Goal: Task Accomplishment & Management: Complete application form

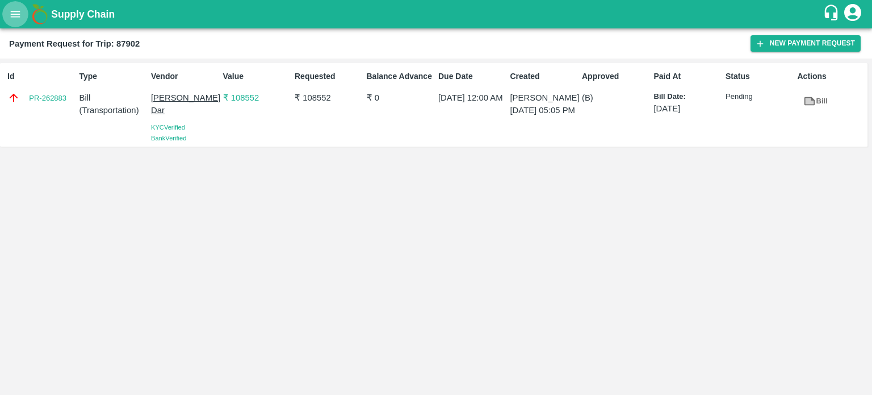
click at [20, 26] on button "open drawer" at bounding box center [15, 14] width 26 height 26
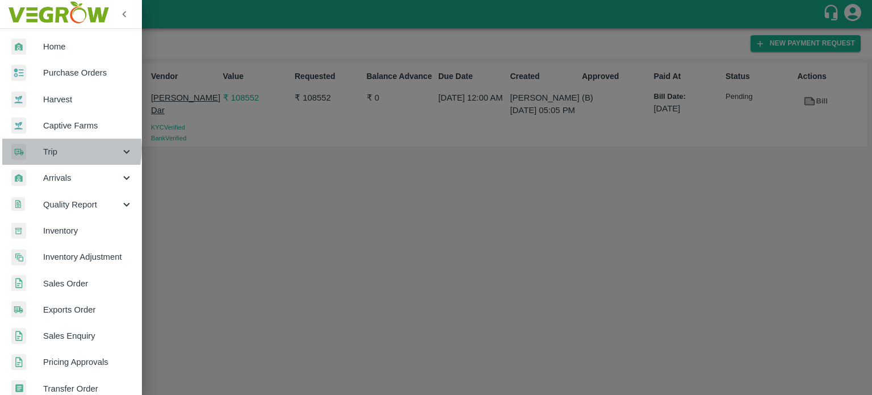
click at [61, 149] on span "Trip" at bounding box center [81, 151] width 77 height 12
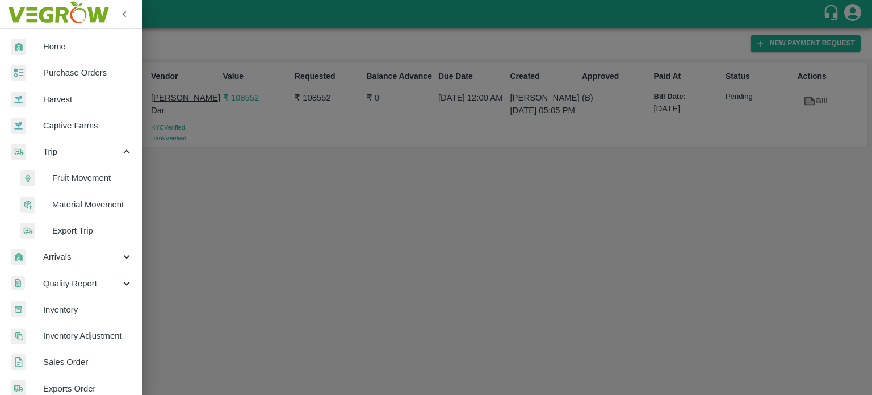
click at [84, 181] on span "Fruit Movement" at bounding box center [92, 178] width 81 height 12
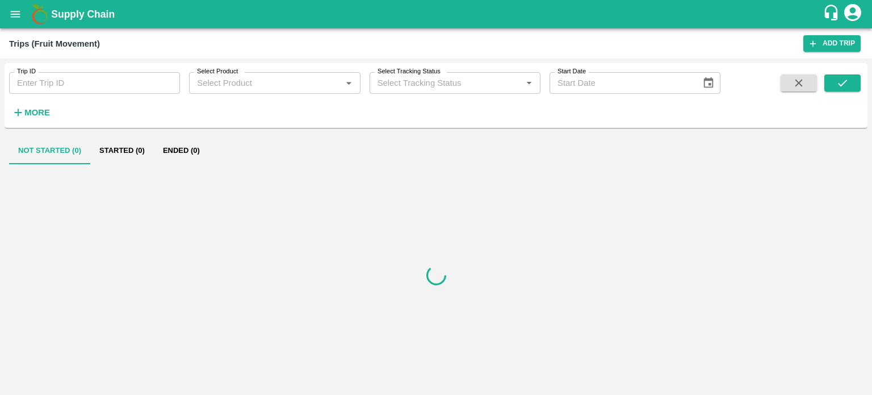
click at [40, 111] on strong "More" at bounding box center [37, 112] width 26 height 9
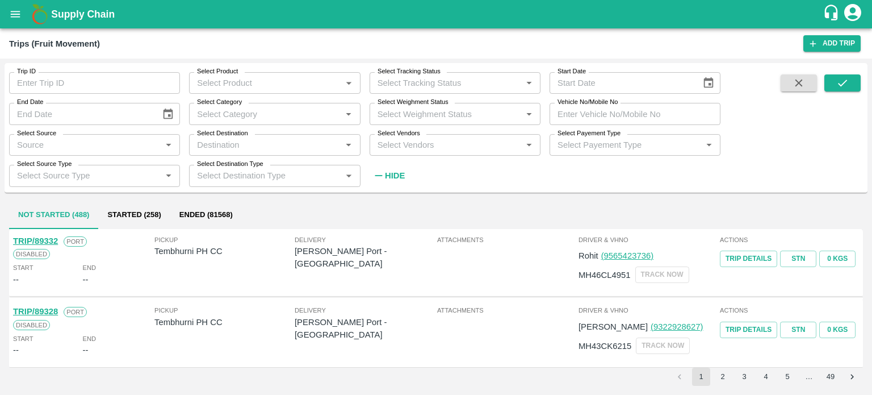
click at [412, 144] on input "Select Vendors" at bounding box center [445, 144] width 145 height 15
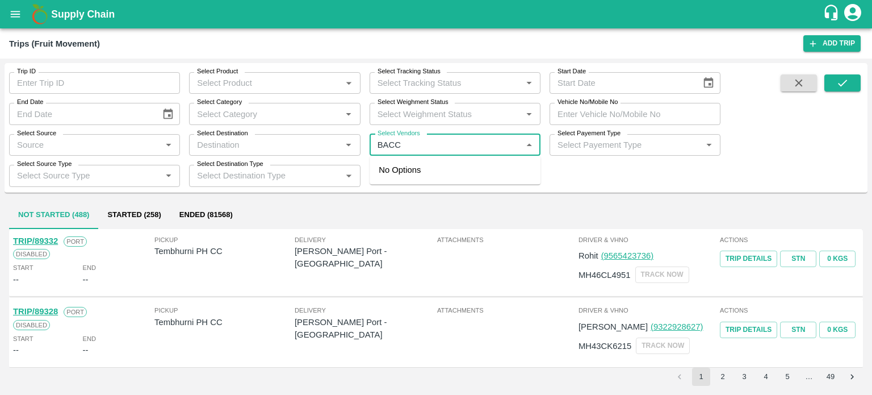
type input "BACCH"
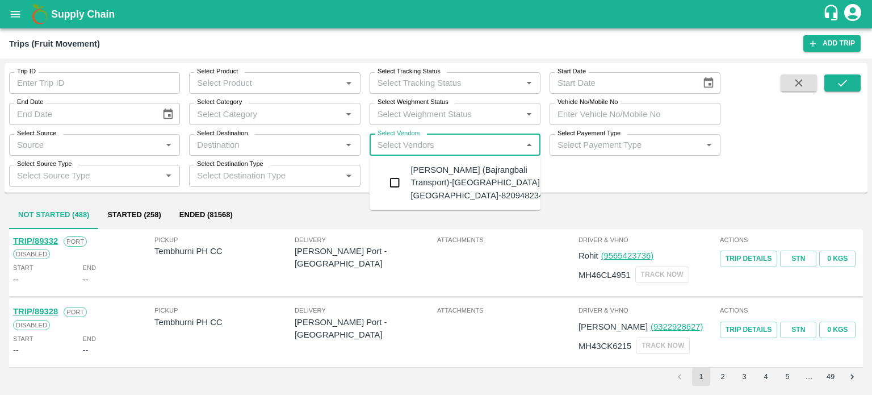
click at [424, 179] on div "Bacchan Lal (Bajrangbali Transport)-Girdharpura, Bhilwara-8209482340" at bounding box center [479, 183] width 137 height 38
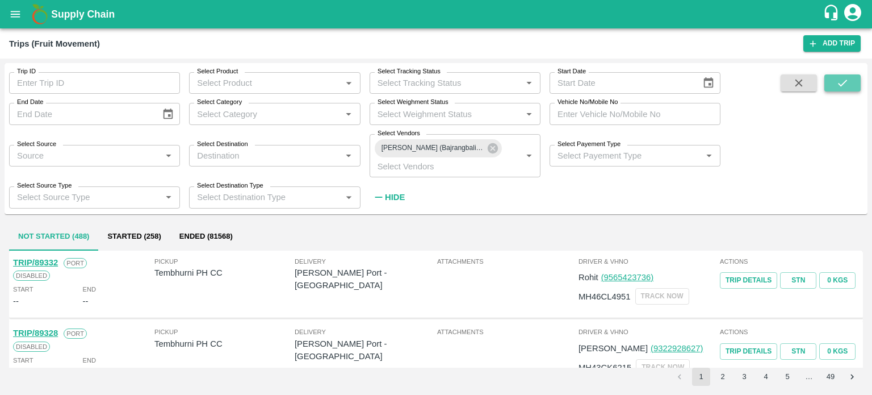
click at [838, 85] on icon "submit" at bounding box center [842, 83] width 12 height 12
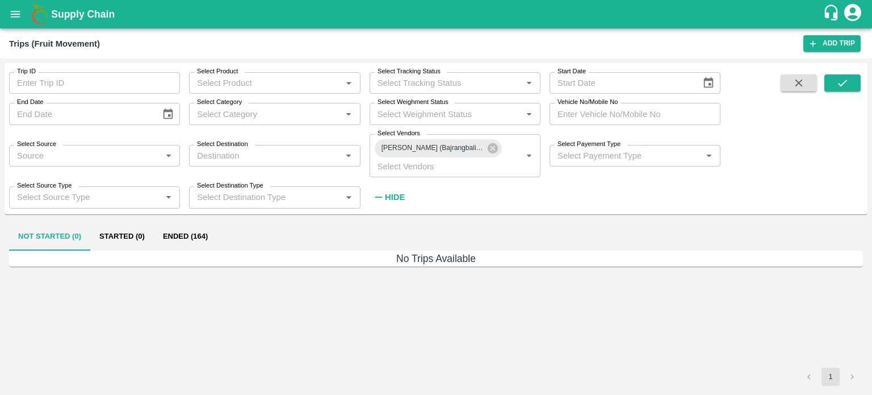
click at [207, 237] on button "Ended (164)" at bounding box center [185, 236] width 63 height 27
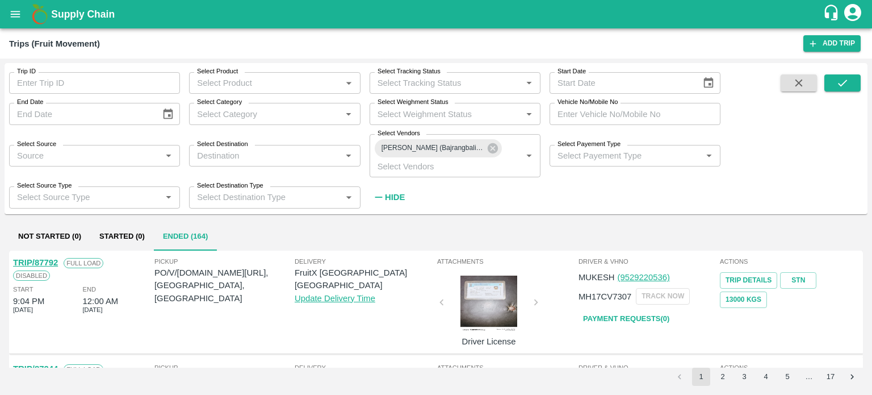
click at [50, 259] on link "TRIP/87792" at bounding box center [35, 262] width 45 height 9
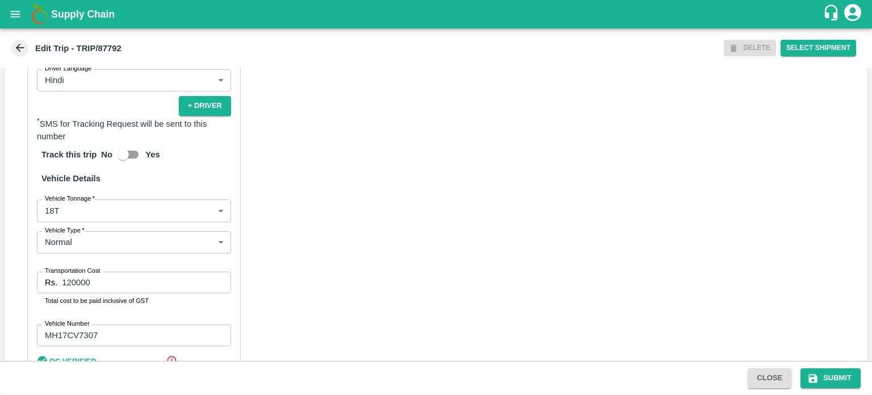
scroll to position [764, 0]
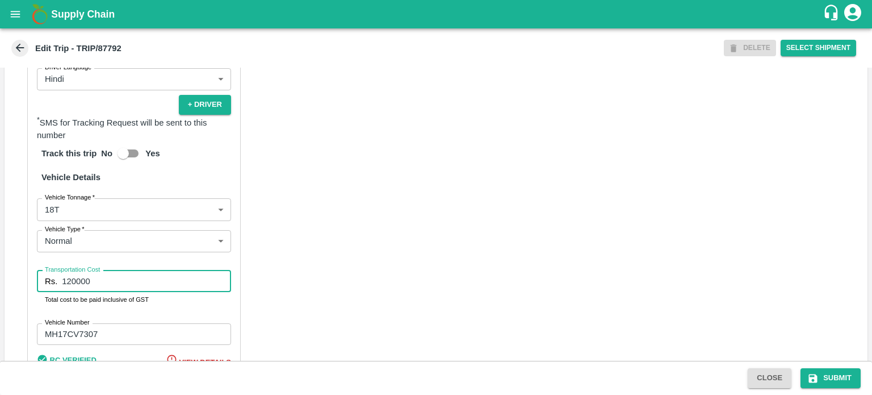
click at [96, 270] on input "120000" at bounding box center [146, 281] width 169 height 22
click at [96, 270] on input "200" at bounding box center [146, 281] width 169 height 22
type input "2"
click at [96, 270] on input "2" at bounding box center [146, 281] width 169 height 22
click at [96, 270] on input "Transportation Cost" at bounding box center [146, 281] width 169 height 22
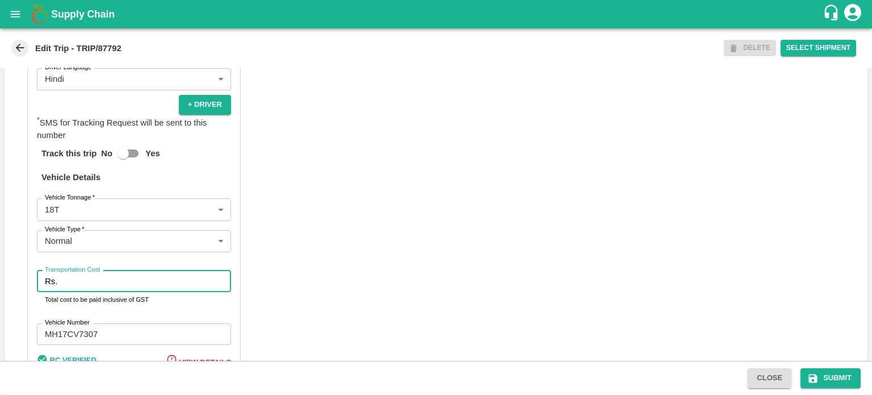
click at [96, 270] on input "Transportation Cost" at bounding box center [146, 281] width 169 height 22
type input "137200"
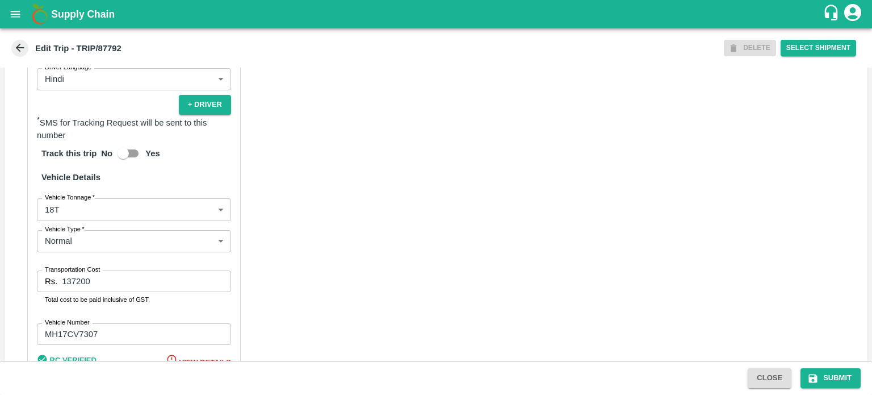
click at [310, 322] on div "Partner Details Partner   * Partner Add Transporter Driver 1 Details Driver Nam…" at bounding box center [436, 131] width 863 height 583
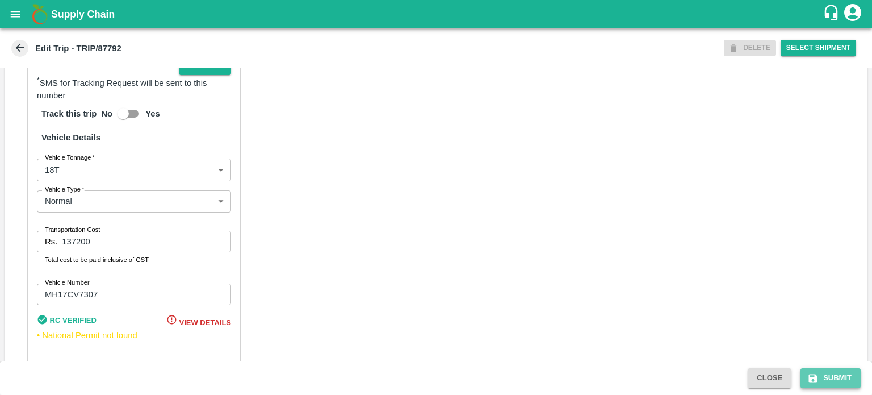
click at [822, 386] on button "Submit" at bounding box center [831, 378] width 60 height 20
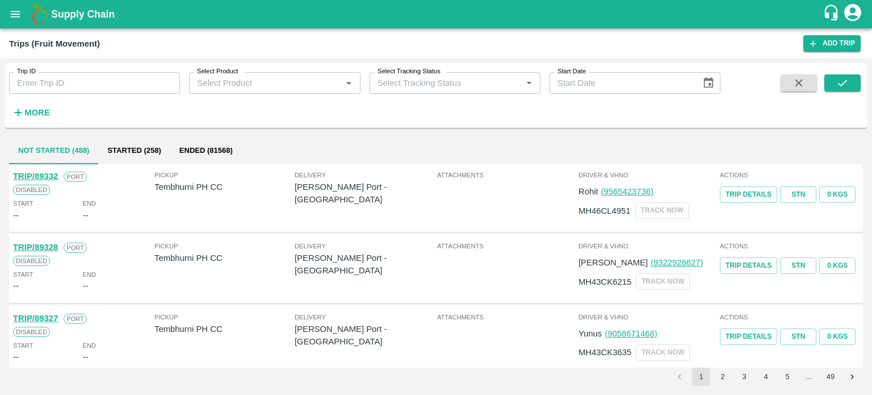
click at [93, 79] on input "Trip ID" at bounding box center [94, 83] width 171 height 22
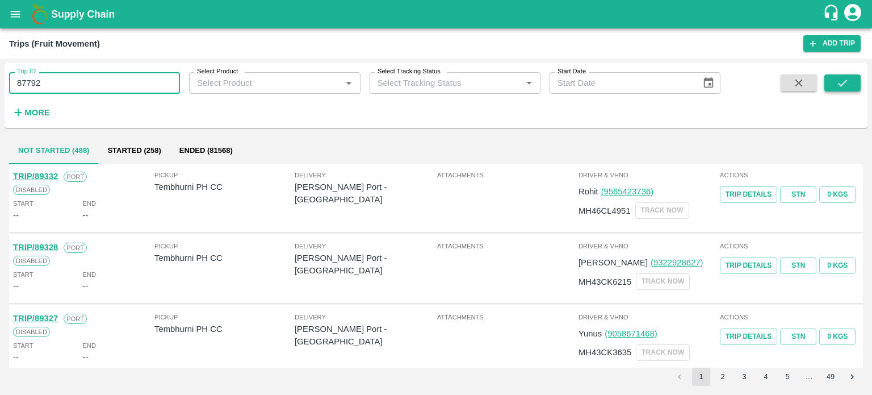
type input "87792"
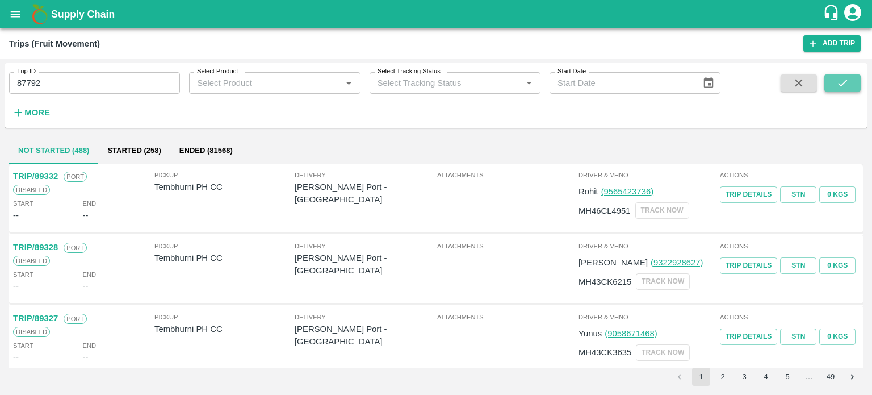
click at [852, 83] on button "submit" at bounding box center [843, 82] width 36 height 17
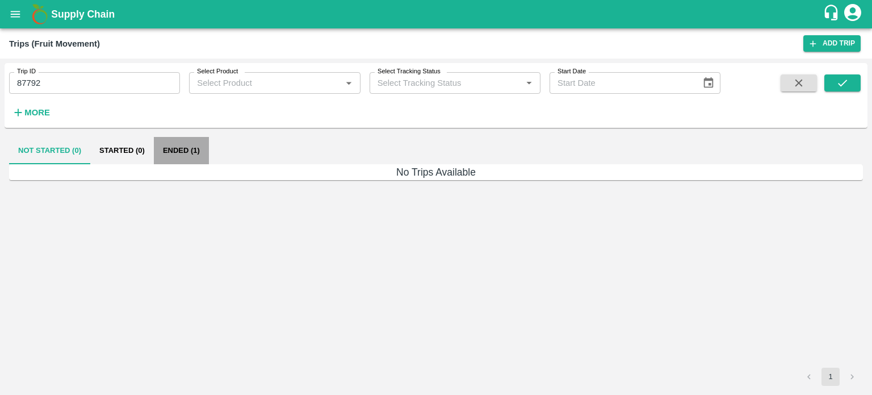
click at [189, 156] on button "Ended (1)" at bounding box center [181, 150] width 55 height 27
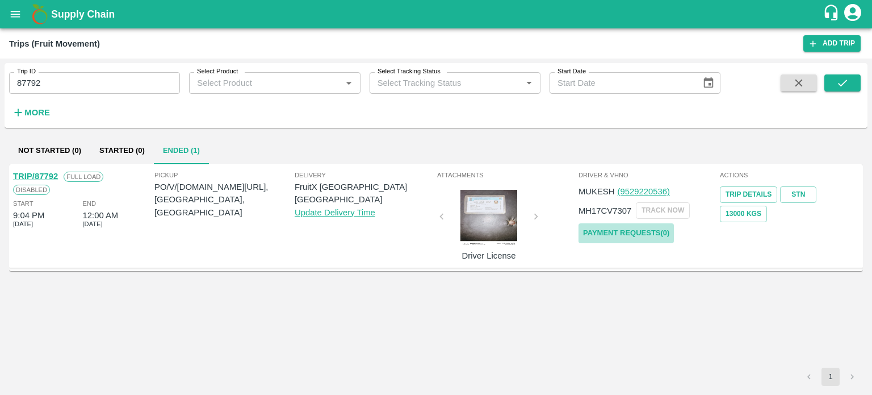
click at [631, 230] on link "Payment Requests( 0 )" at bounding box center [626, 233] width 95 height 20
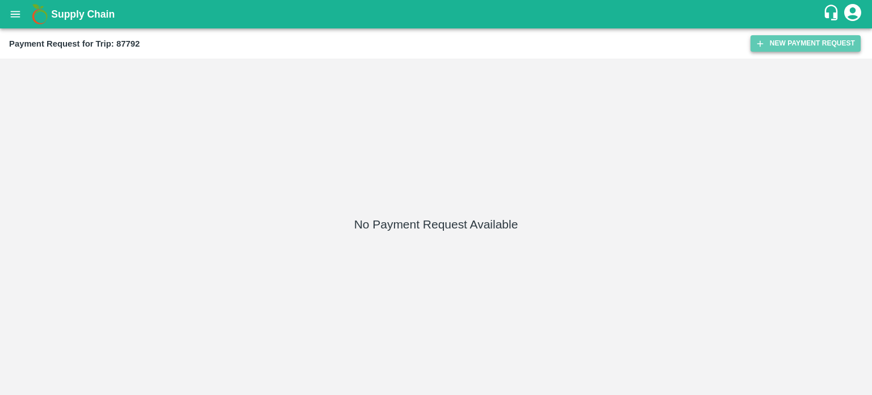
click at [790, 43] on button "New Payment Request" at bounding box center [806, 43] width 110 height 16
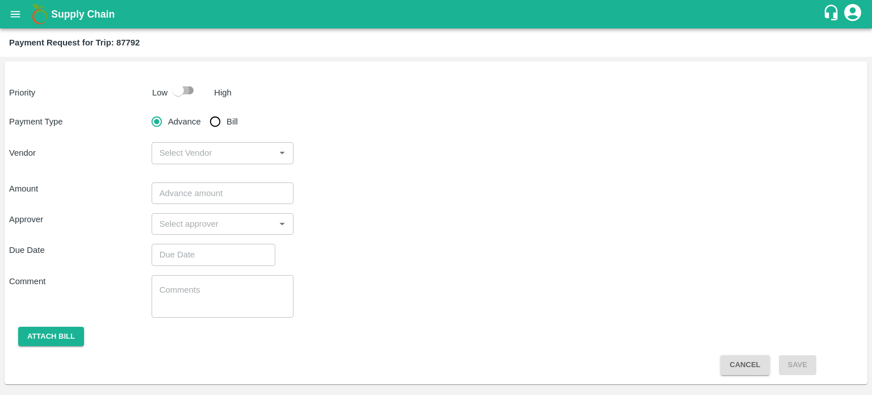
click at [179, 87] on input "checkbox" at bounding box center [178, 91] width 65 height 22
checkbox input "true"
click at [215, 116] on input "Bill" at bounding box center [215, 121] width 23 height 23
radio input "true"
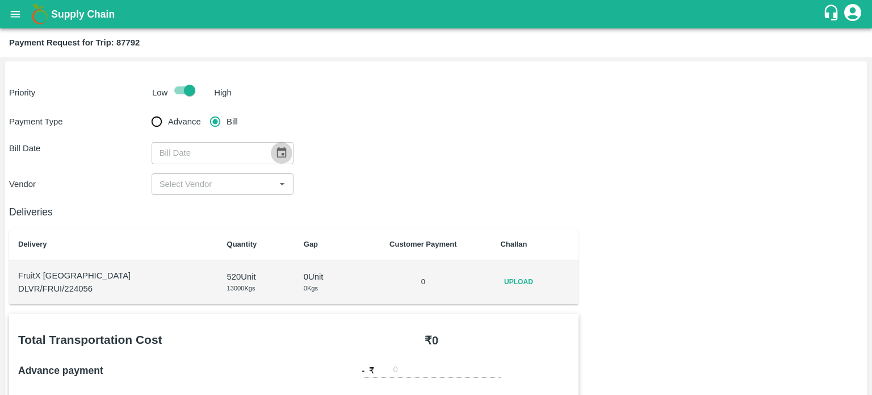
click at [275, 154] on icon "Choose date" at bounding box center [281, 153] width 12 height 12
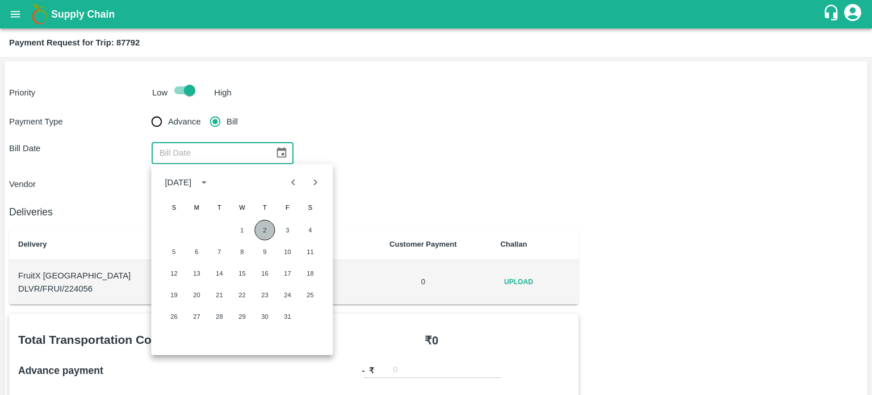
click at [270, 227] on button "2" at bounding box center [264, 230] width 20 height 20
type input "02/10/2025"
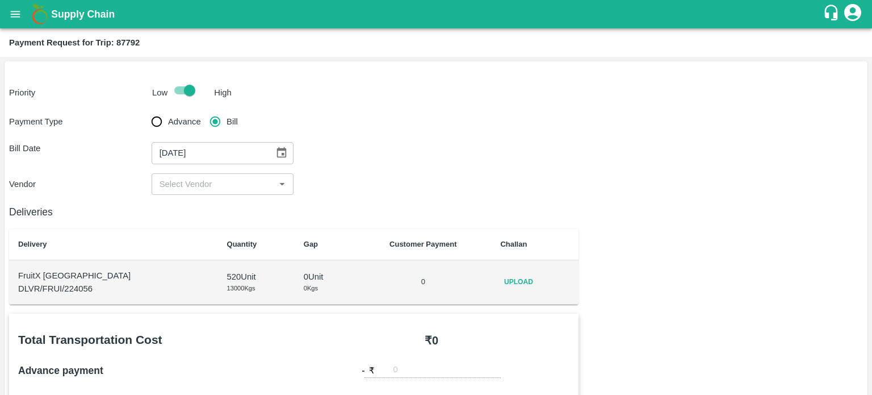
click at [233, 191] on input "input" at bounding box center [213, 184] width 117 height 15
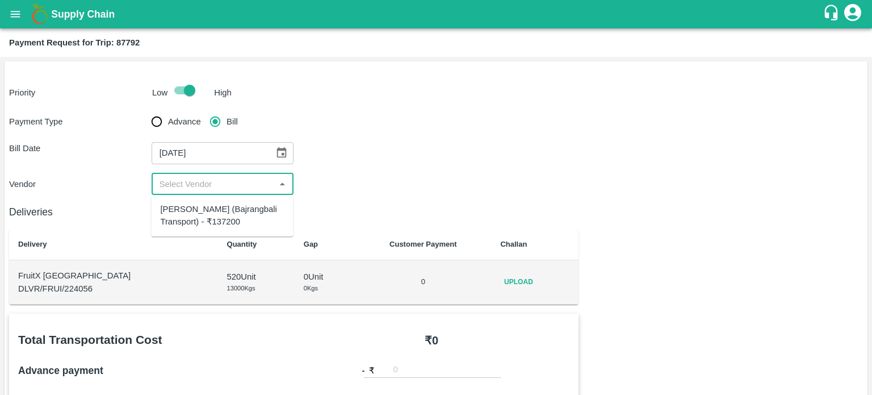
click at [226, 210] on div "Bacchan Lal (Bajrangbali Transport) - ₹137200" at bounding box center [222, 216] width 124 height 26
type input "Bacchan Lal (Bajrangbali Transport) - ₹137200"
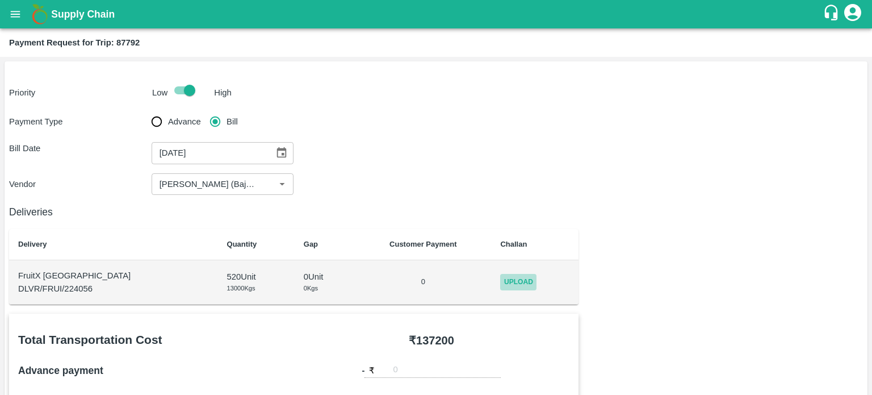
click at [501, 278] on span "Upload" at bounding box center [518, 282] width 36 height 16
click at [0, 0] on input "Upload" at bounding box center [0, 0] width 0 height 0
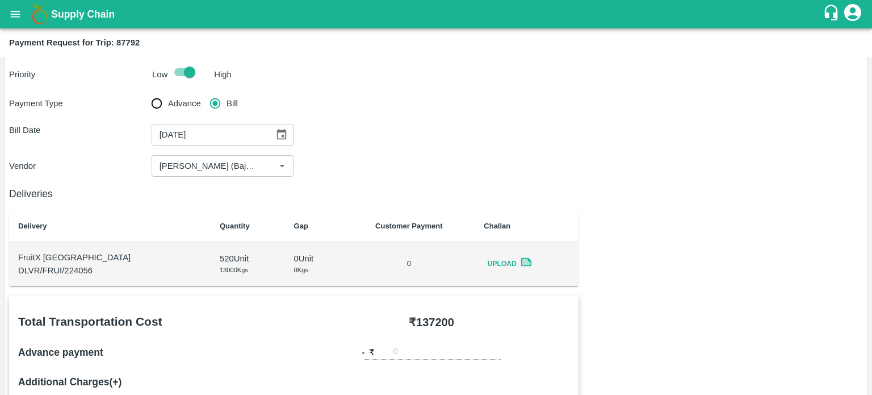
scroll to position [10, 0]
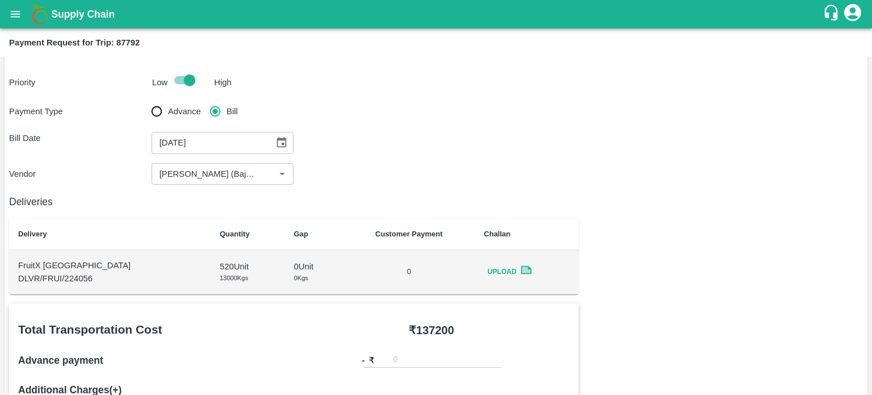
click at [522, 267] on icon at bounding box center [526, 270] width 9 height 6
click at [522, 272] on icon at bounding box center [526, 270] width 9 height 6
click at [488, 272] on span "Upload" at bounding box center [502, 271] width 36 height 16
click at [0, 0] on input "Upload" at bounding box center [0, 0] width 0 height 0
click at [488, 270] on span "Upload" at bounding box center [502, 271] width 36 height 16
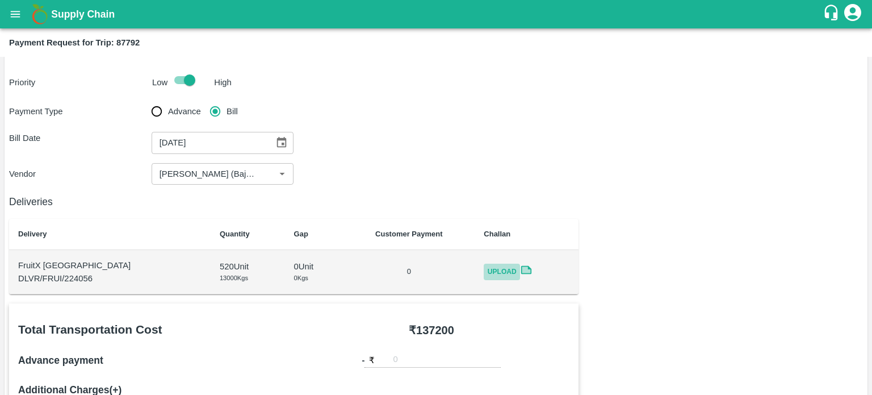
click at [0, 0] on input "Upload" at bounding box center [0, 0] width 0 height 0
click at [521, 267] on icon at bounding box center [526, 270] width 11 height 9
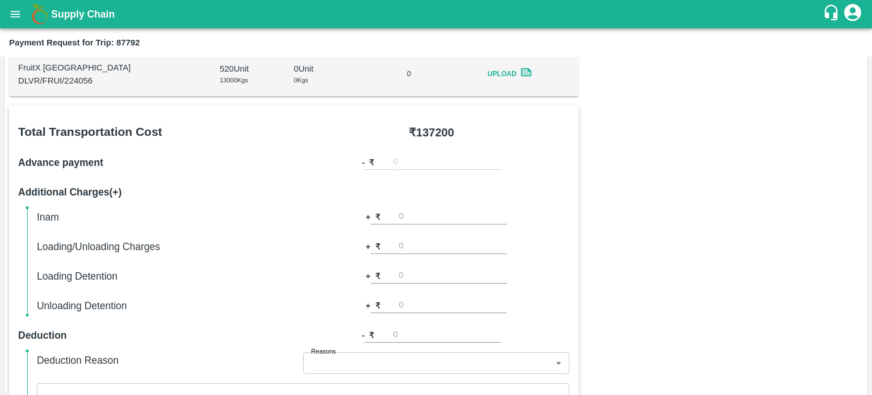
scroll to position [209, 0]
click at [391, 159] on div "₹" at bounding box center [433, 160] width 136 height 15
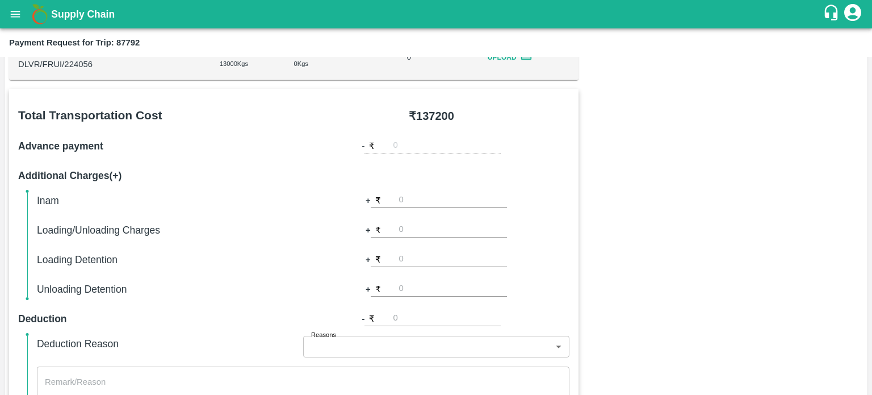
scroll to position [229, 0]
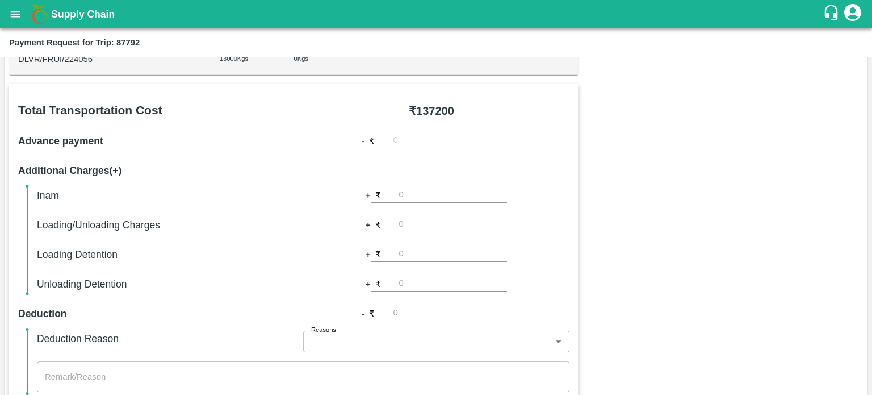
click at [390, 309] on div "₹" at bounding box center [433, 313] width 136 height 15
type input "15000"
click at [290, 308] on h6 "Deduction" at bounding box center [155, 314] width 275 height 16
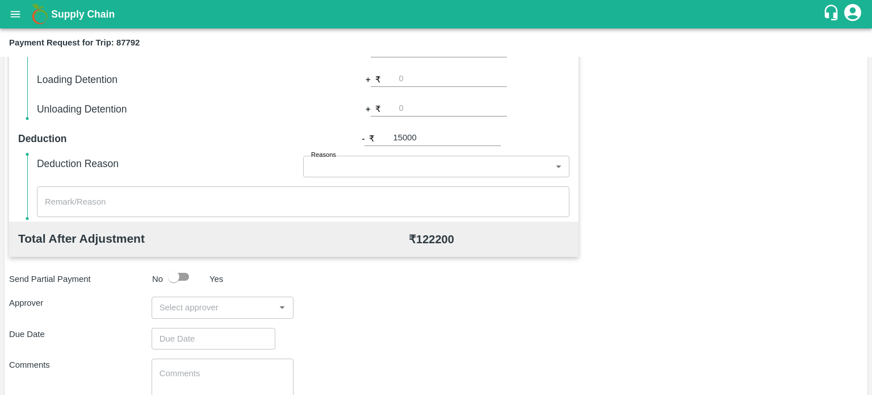
scroll to position [413, 0]
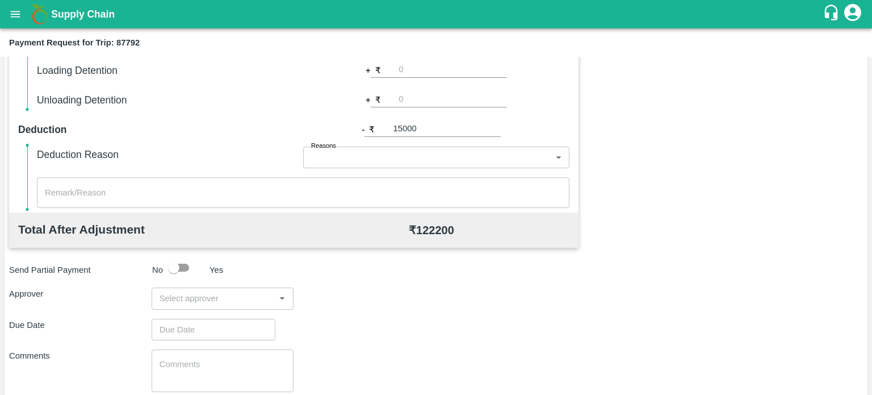
click at [248, 302] on input "input" at bounding box center [213, 298] width 117 height 15
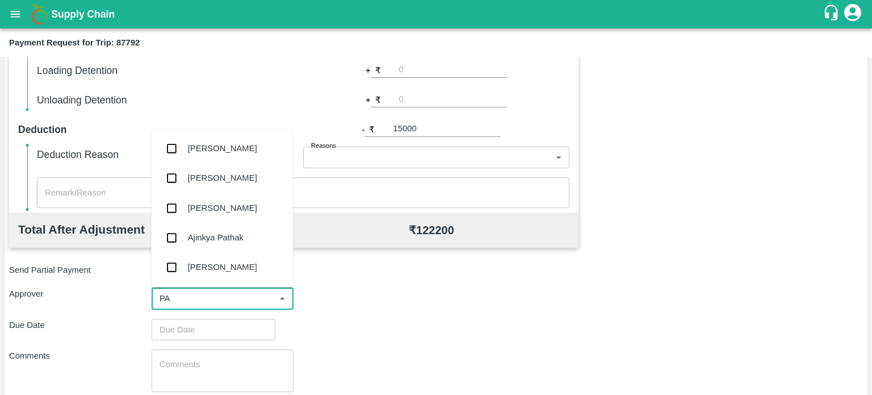
type input "PAL"
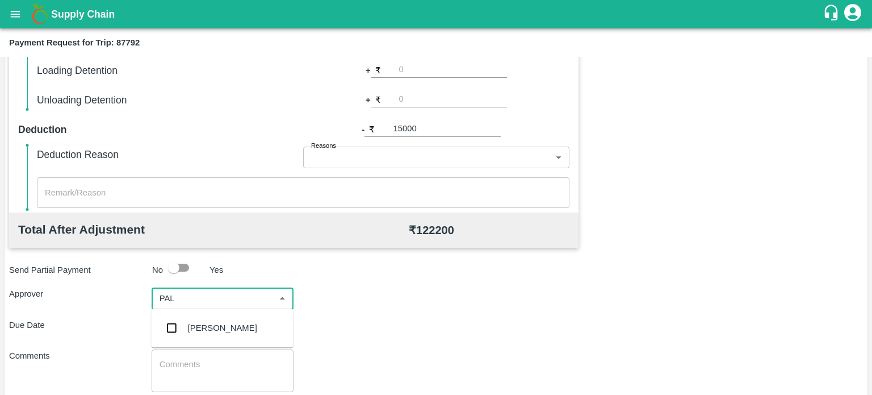
click at [244, 333] on div "[PERSON_NAME]" at bounding box center [222, 327] width 69 height 12
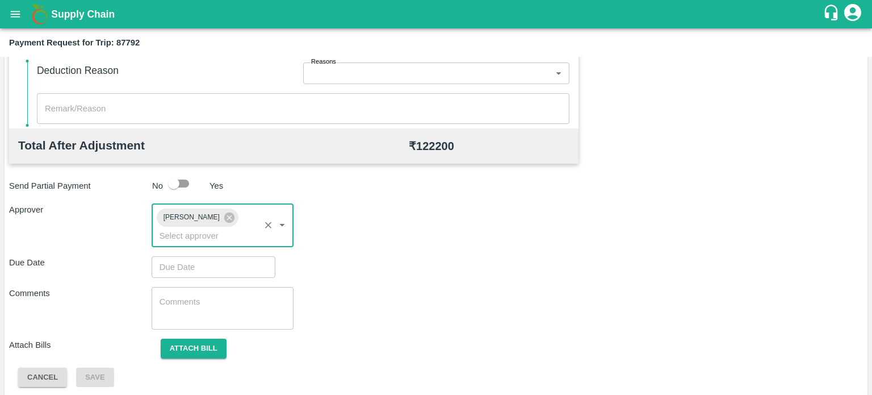
scroll to position [497, 0]
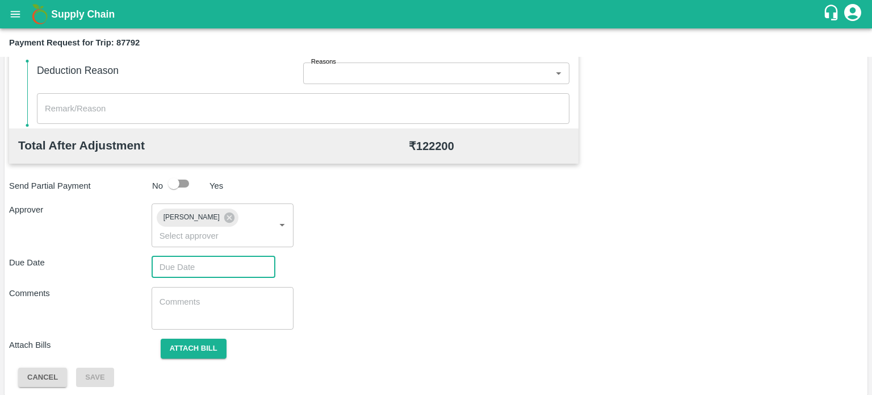
type input "DD/MM/YYYY hh:mm aa"
click at [195, 269] on input "DD/MM/YYYY hh:mm aa" at bounding box center [210, 267] width 116 height 22
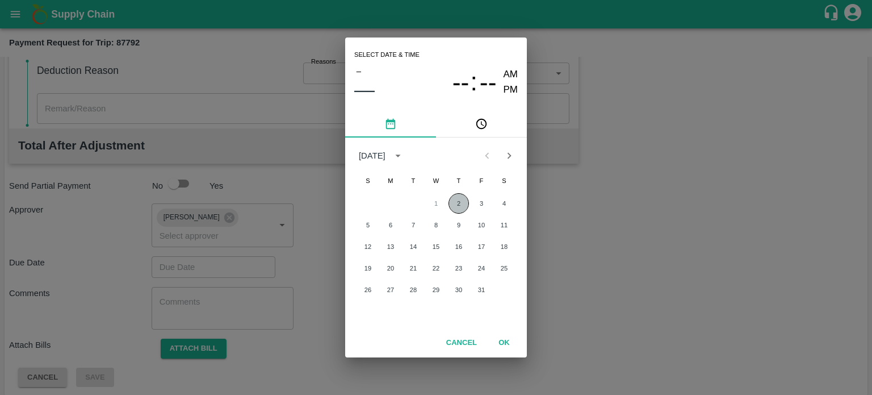
click at [451, 202] on button "2" at bounding box center [459, 203] width 20 height 20
type input "[DATE] 12:00 AM"
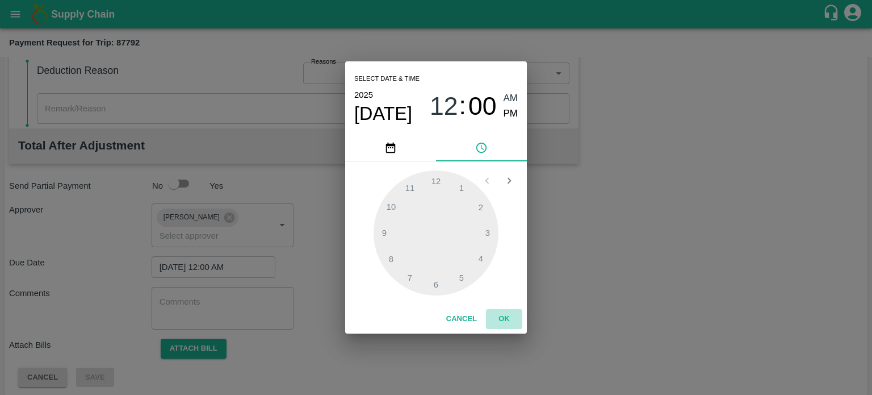
click at [504, 316] on button "OK" at bounding box center [504, 319] width 36 height 20
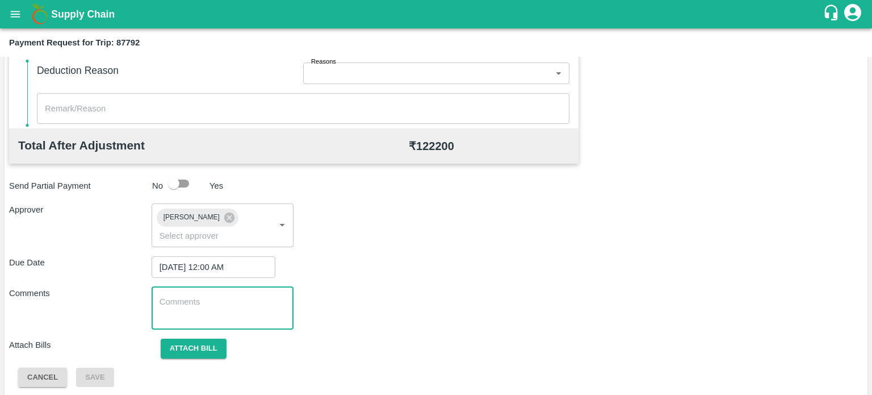
click at [215, 300] on textarea at bounding box center [223, 308] width 127 height 24
type textarea "2"
click at [268, 306] on textarea "25 BOX DAMAGE RECI" at bounding box center [223, 308] width 127 height 24
type textarea "5"
type textarea "="
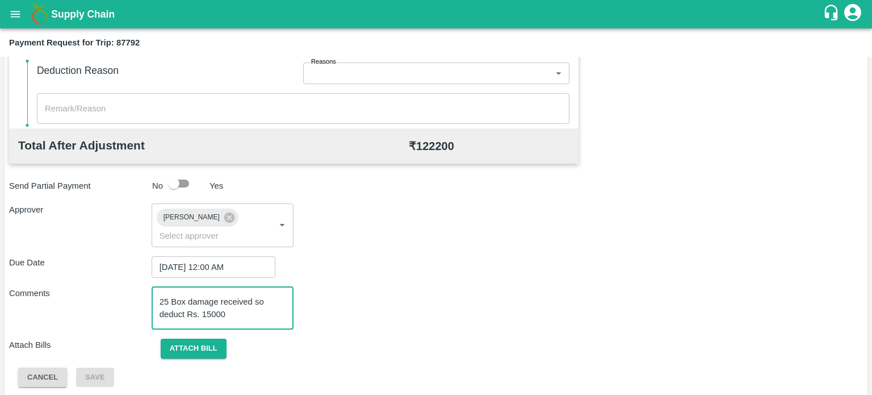
type textarea "25 Box damage received so deduct Rs. 15000"
click at [367, 350] on div "Attach Bills Attach bill" at bounding box center [436, 348] width 854 height 20
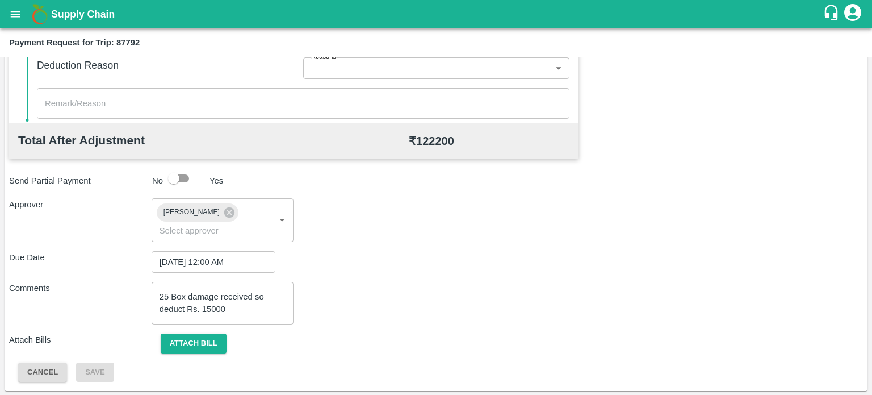
scroll to position [503, 0]
click at [206, 346] on button "Attach bill" at bounding box center [194, 343] width 66 height 20
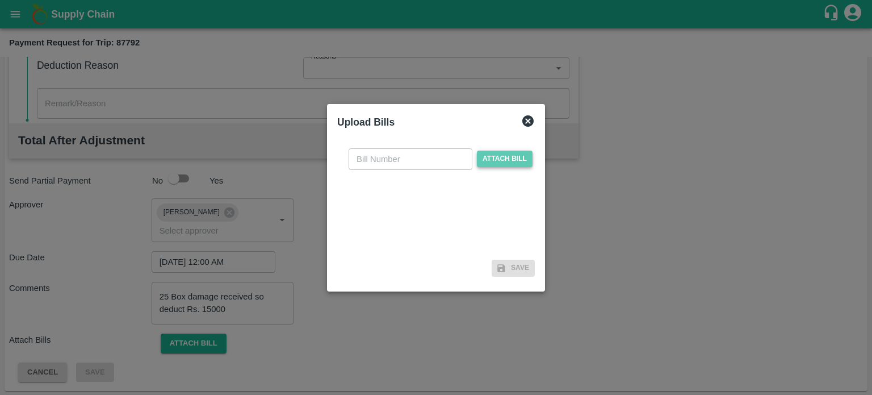
click at [499, 154] on span "Attach bill" at bounding box center [505, 158] width 56 height 16
click at [0, 0] on input "Attach bill" at bounding box center [0, 0] width 0 height 0
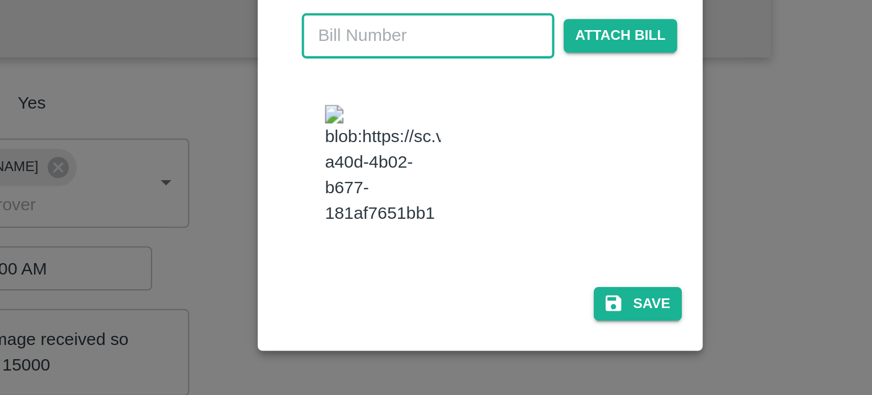
click at [384, 158] on input "text" at bounding box center [411, 148] width 124 height 22
type input "360"
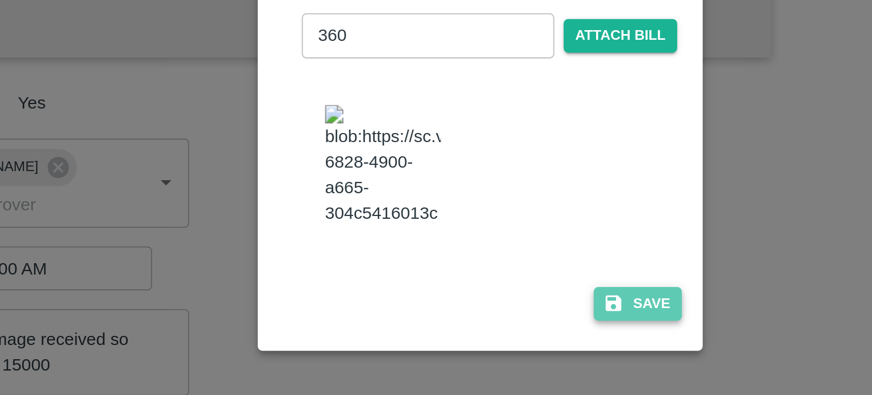
click at [516, 271] on button "Save" at bounding box center [513, 279] width 43 height 16
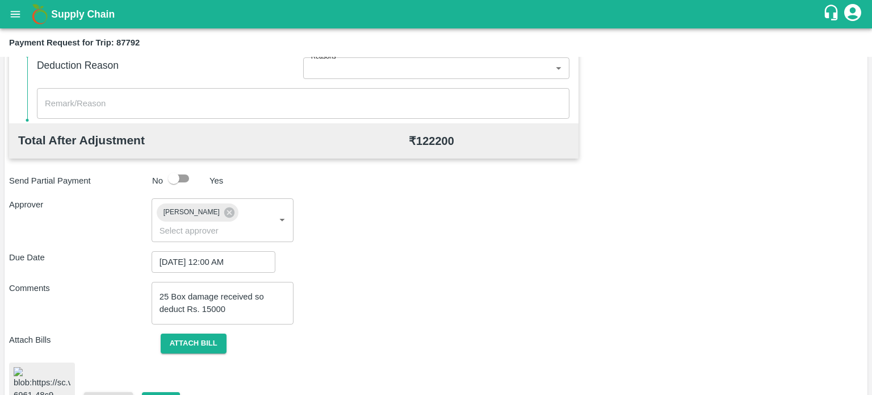
scroll to position [549, 0]
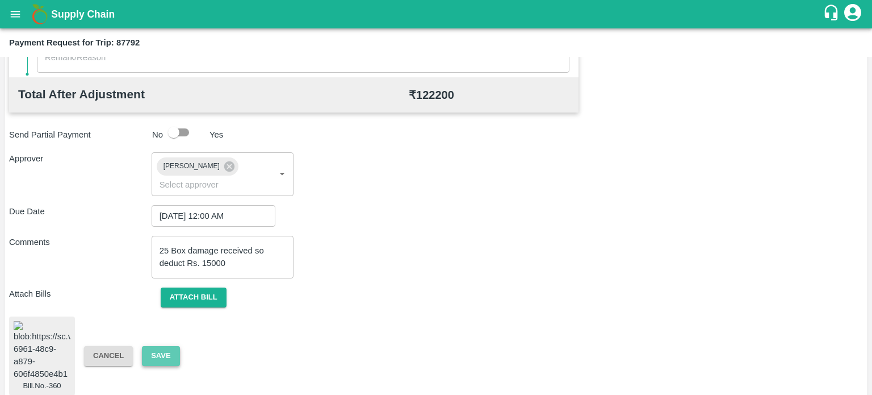
click at [169, 347] on button "Save" at bounding box center [160, 356] width 37 height 20
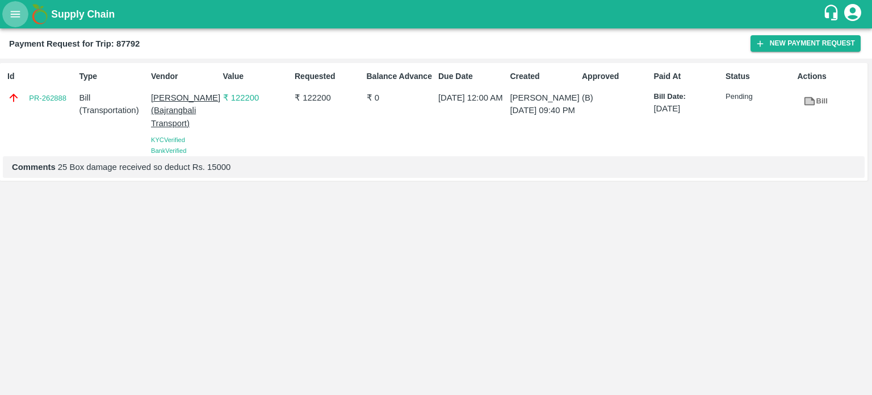
click at [14, 20] on icon "open drawer" at bounding box center [15, 14] width 12 height 12
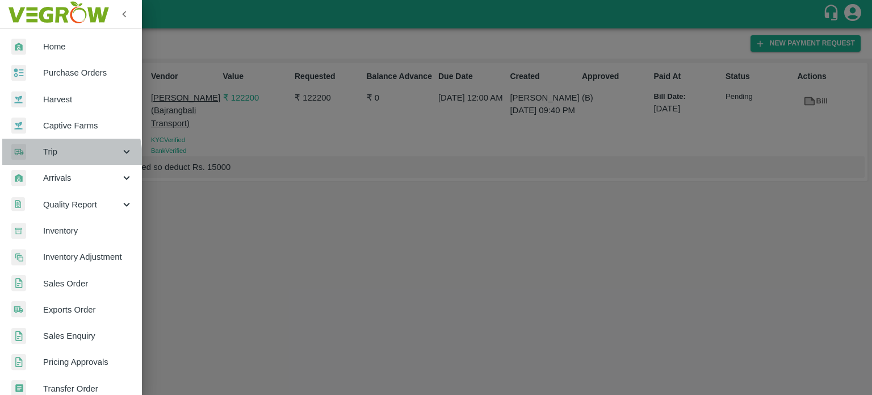
click at [52, 158] on div "Trip" at bounding box center [71, 152] width 142 height 26
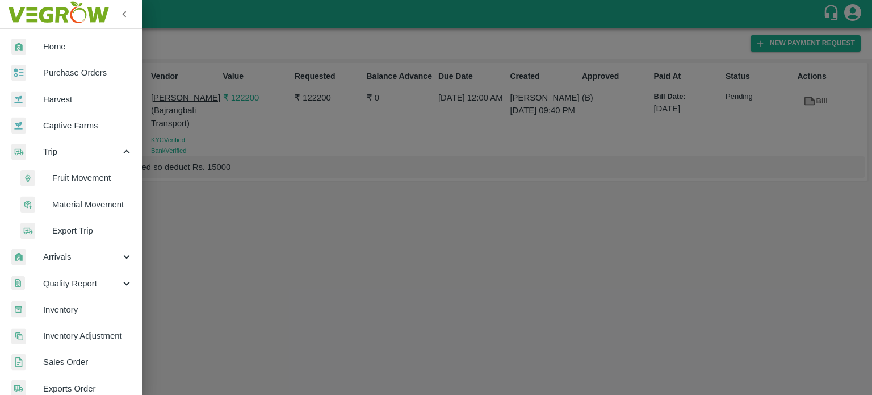
click at [72, 174] on span "Fruit Movement" at bounding box center [92, 178] width 81 height 12
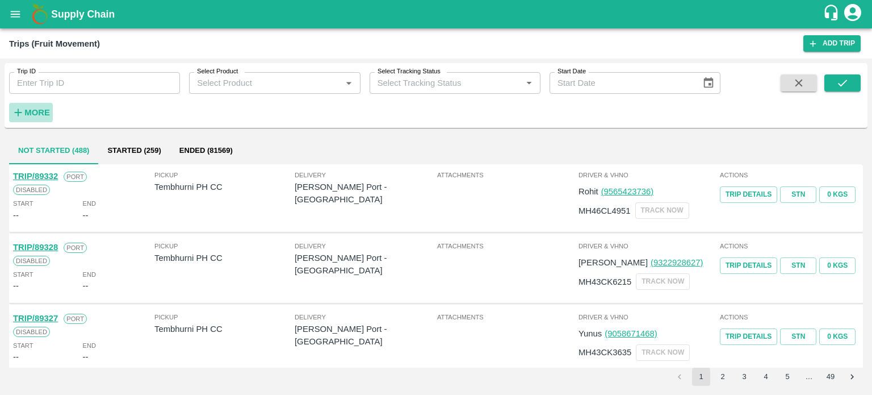
click at [37, 116] on strong "More" at bounding box center [37, 112] width 26 height 9
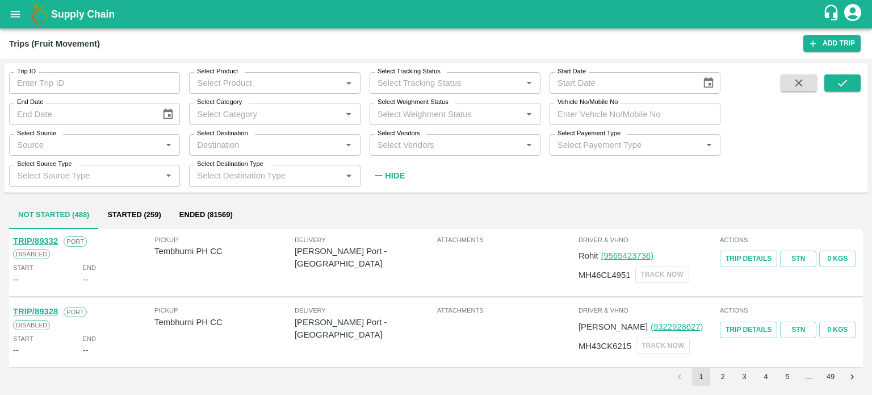
click at [437, 147] on input "Select Vendors" at bounding box center [445, 144] width 145 height 15
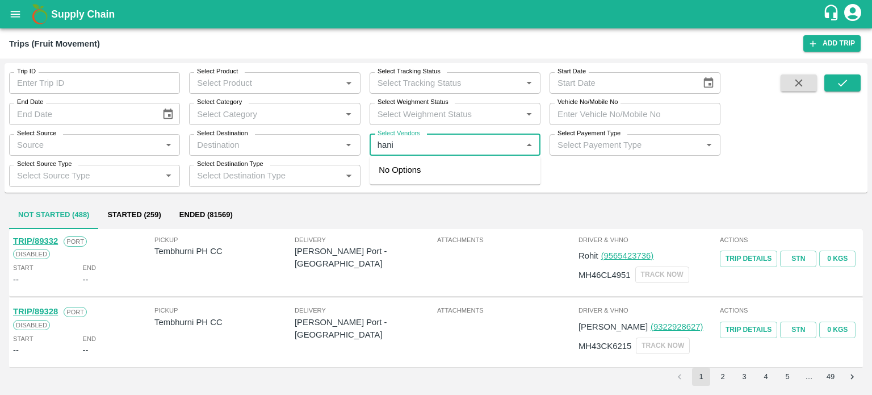
type input "hanif"
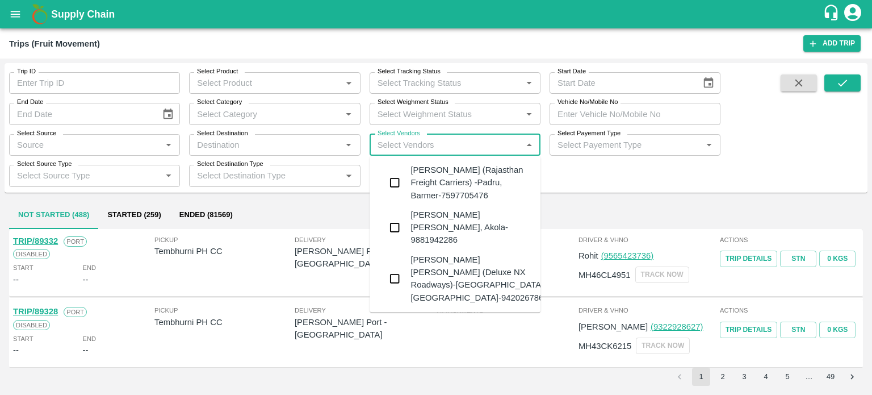
click at [432, 187] on div "[PERSON_NAME] (Rajasthan Freight Carriers) -Padru, Barmer-7597705476" at bounding box center [471, 183] width 121 height 38
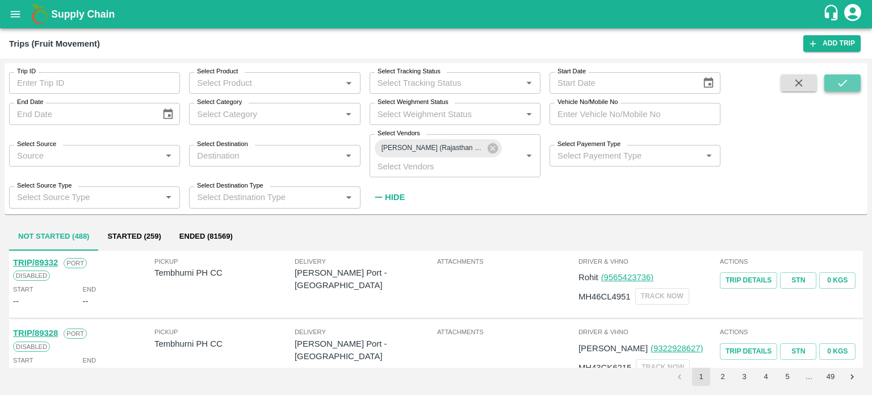
click at [835, 86] on button "submit" at bounding box center [843, 82] width 36 height 17
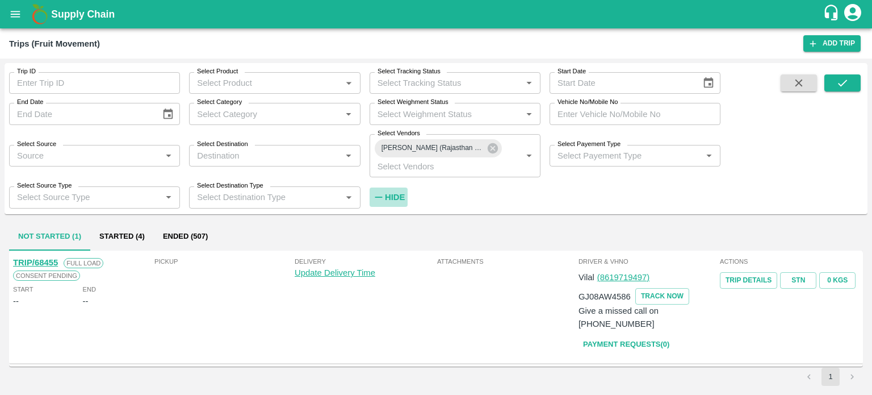
click at [400, 198] on strong "Hide" at bounding box center [395, 197] width 20 height 9
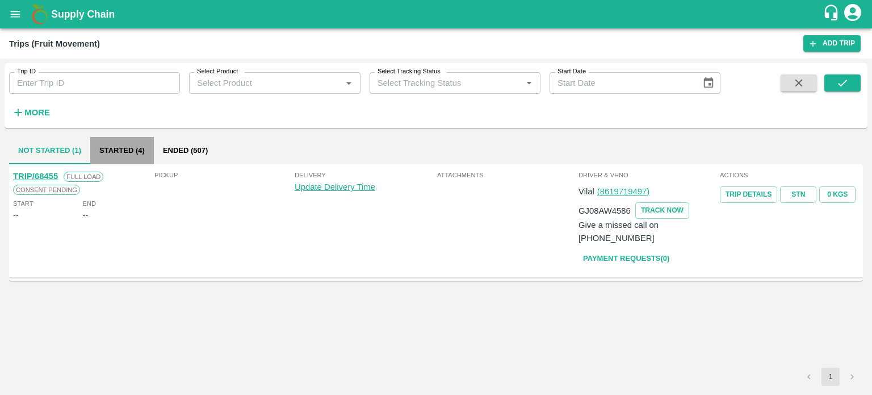
click at [118, 157] on button "Started (4)" at bounding box center [122, 150] width 64 height 27
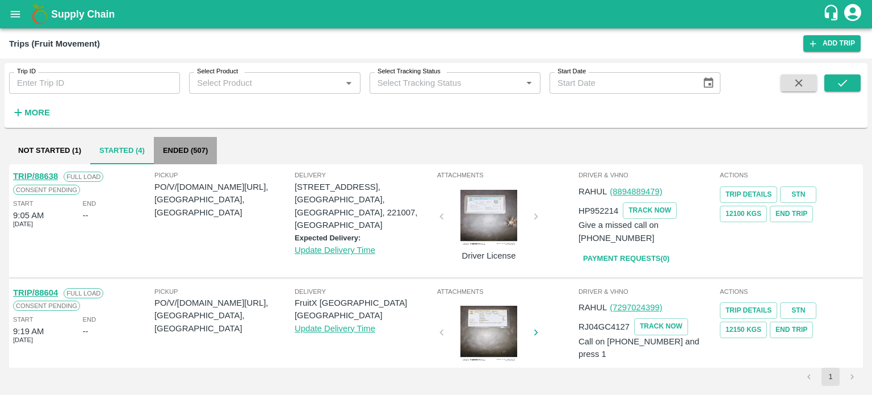
click at [166, 156] on button "Ended (507)" at bounding box center [185, 150] width 63 height 27
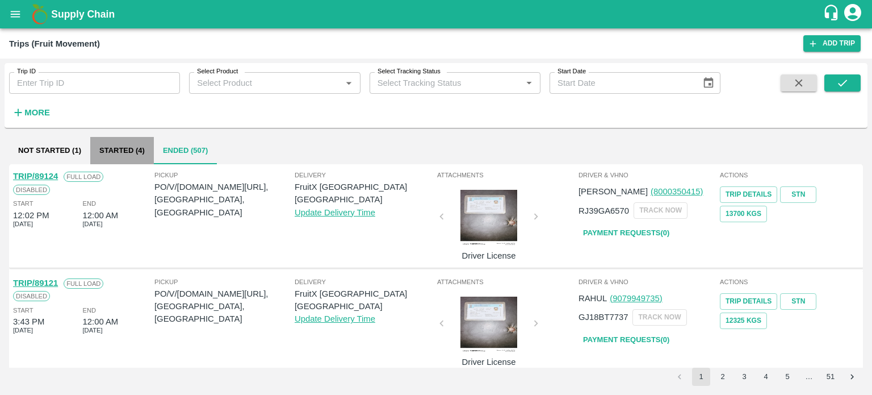
click at [127, 147] on button "Started (4)" at bounding box center [122, 150] width 64 height 27
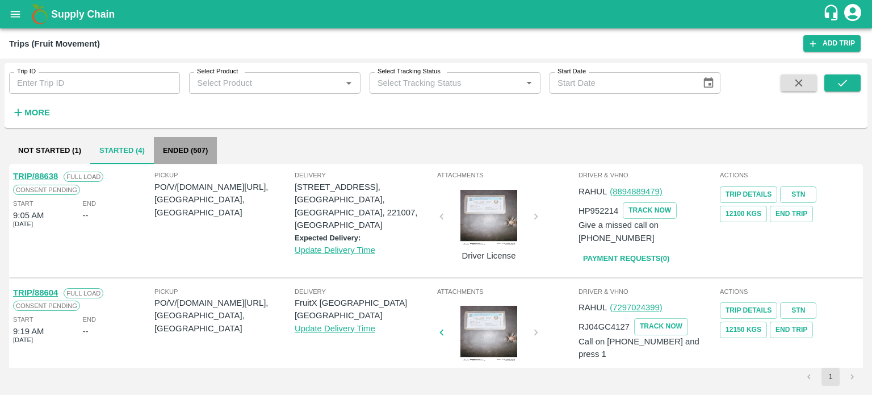
click at [162, 153] on button "Ended (507)" at bounding box center [185, 150] width 63 height 27
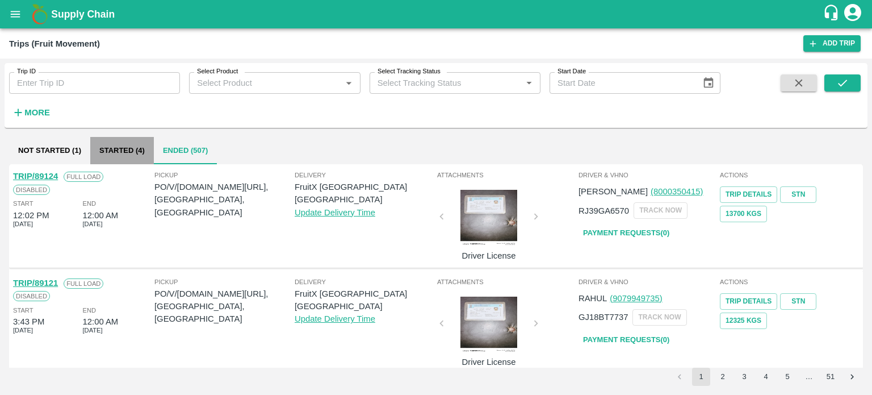
click at [141, 153] on button "Started (4)" at bounding box center [122, 150] width 64 height 27
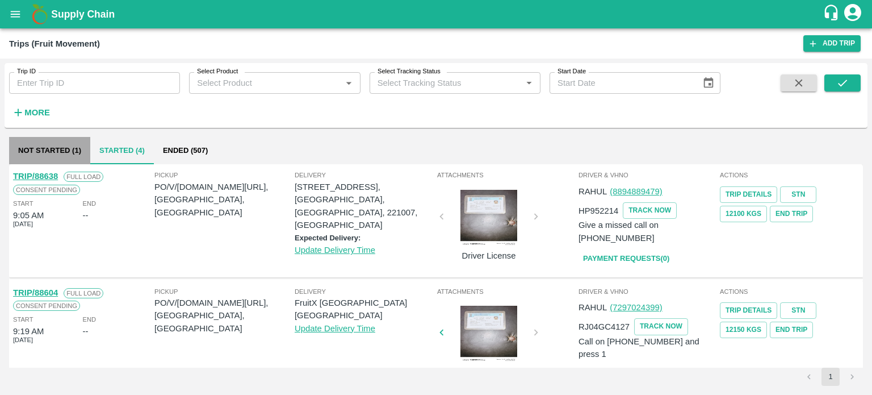
click at [45, 156] on button "Not Started (1)" at bounding box center [49, 150] width 81 height 27
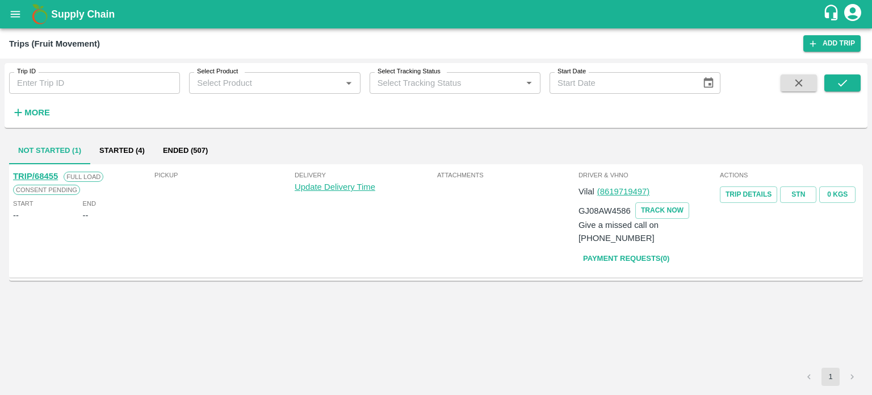
click at [128, 145] on button "Started (4)" at bounding box center [122, 150] width 64 height 27
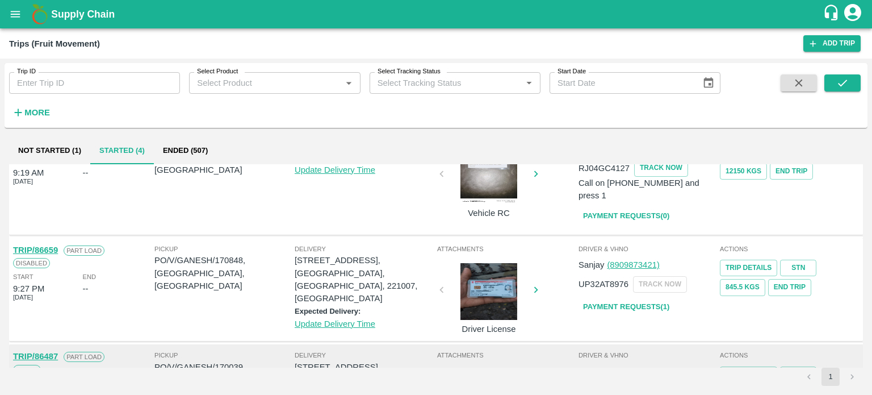
scroll to position [172, 0]
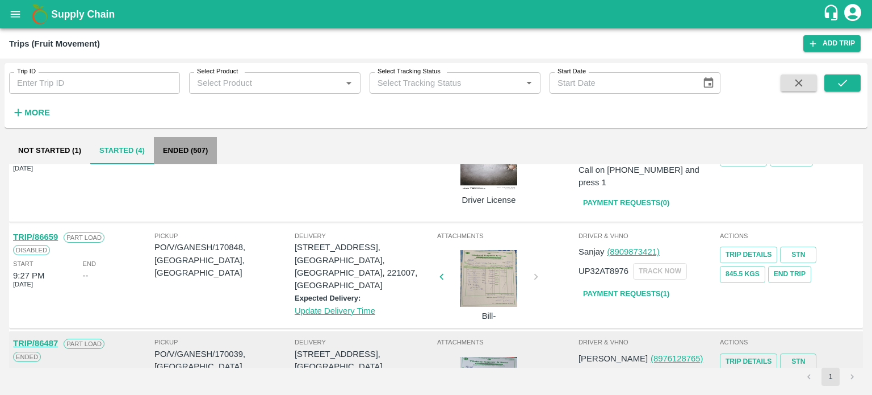
click at [202, 152] on button "Ended (507)" at bounding box center [185, 150] width 63 height 27
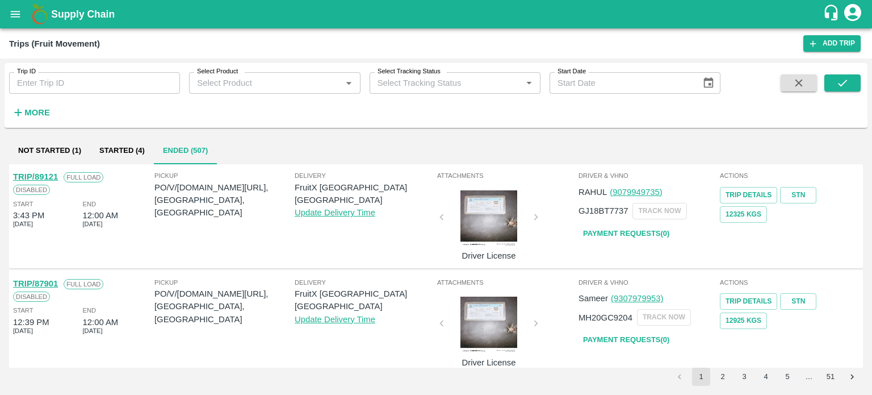
scroll to position [111, 0]
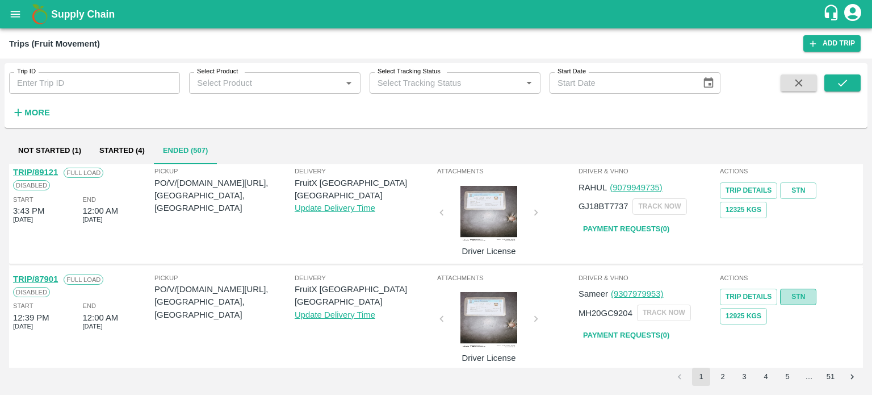
click at [792, 297] on link "STN" at bounding box center [798, 296] width 36 height 16
click at [610, 335] on link "Payment Requests( 0 )" at bounding box center [626, 335] width 95 height 20
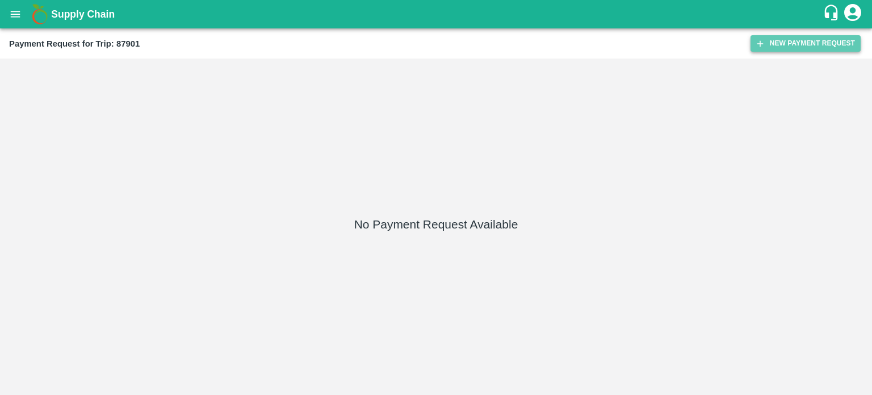
click at [791, 45] on button "New Payment Request" at bounding box center [806, 43] width 110 height 16
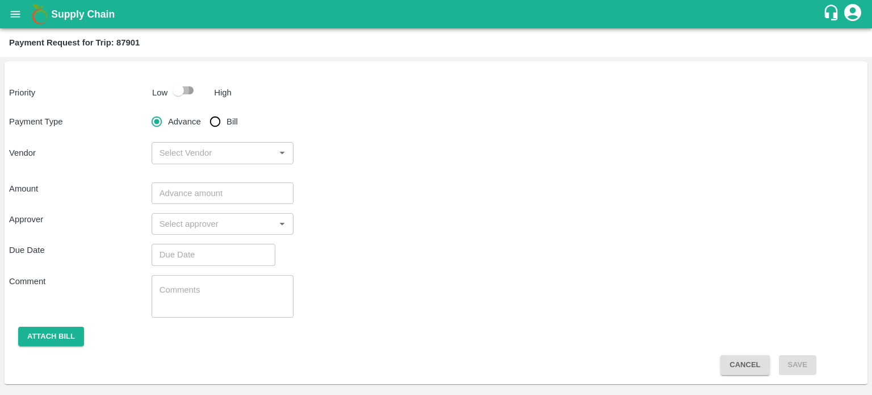
click at [179, 95] on input "checkbox" at bounding box center [178, 91] width 65 height 22
checkbox input "true"
click at [212, 123] on input "Bill" at bounding box center [215, 121] width 23 height 23
radio input "true"
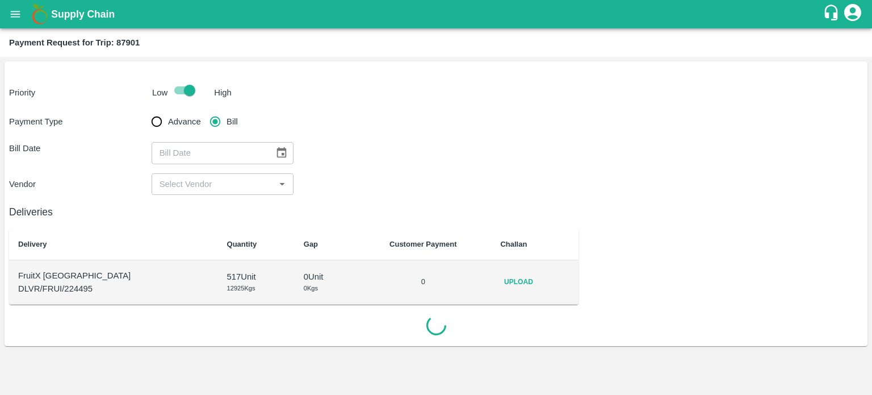
click at [279, 154] on icon "Choose date" at bounding box center [282, 152] width 10 height 11
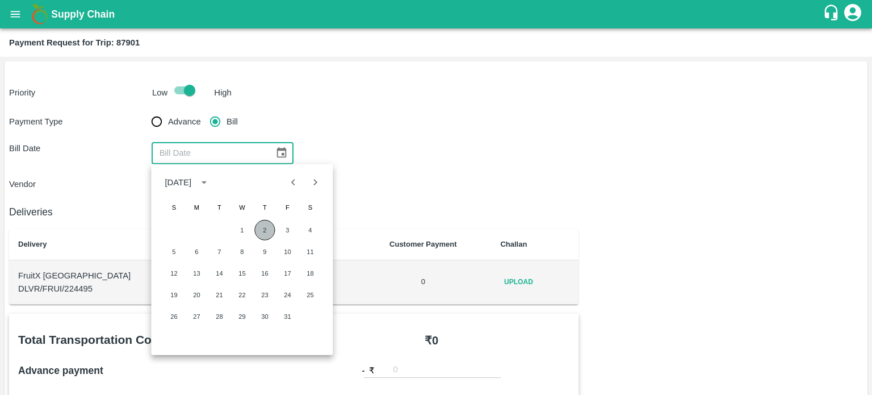
click at [266, 231] on button "2" at bounding box center [264, 230] width 20 height 20
type input "[DATE]"
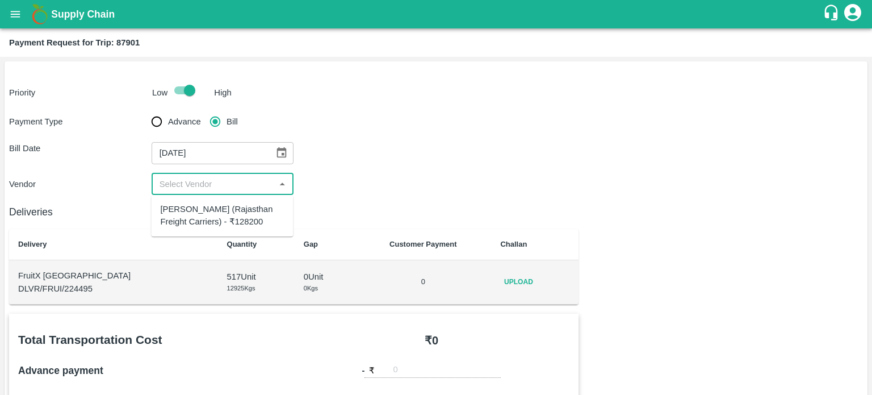
click at [190, 186] on input "input" at bounding box center [213, 184] width 117 height 15
click at [242, 204] on div "[PERSON_NAME] (Rajasthan Freight Carriers) - ₹128200" at bounding box center [222, 216] width 124 height 26
type input "[PERSON_NAME] (Rajasthan Freight Carriers) - ₹128200"
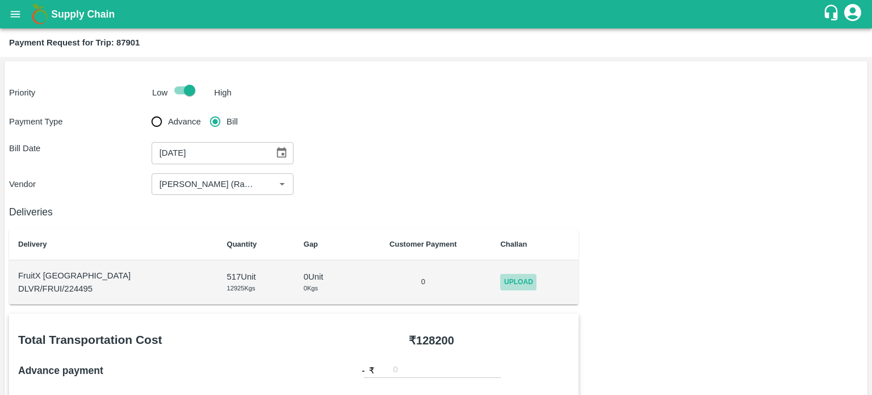
click at [511, 277] on span "Upload" at bounding box center [518, 282] width 36 height 16
click at [0, 0] on input "Upload" at bounding box center [0, 0] width 0 height 0
click at [521, 279] on icon at bounding box center [526, 280] width 11 height 9
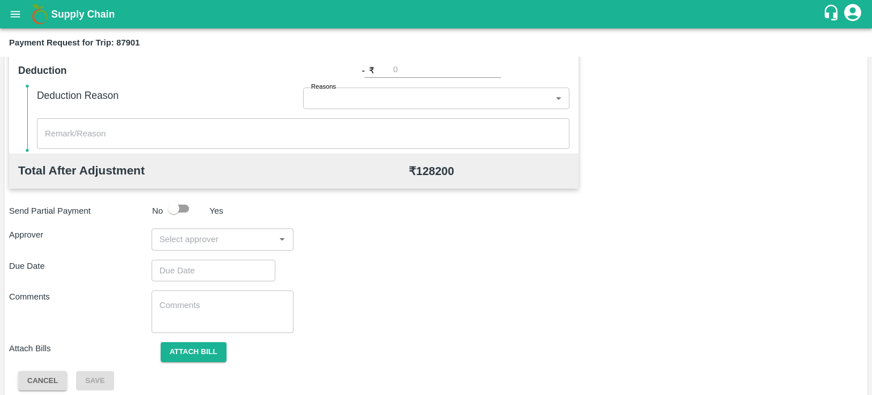
scroll to position [474, 0]
click at [218, 236] on input "input" at bounding box center [213, 237] width 117 height 15
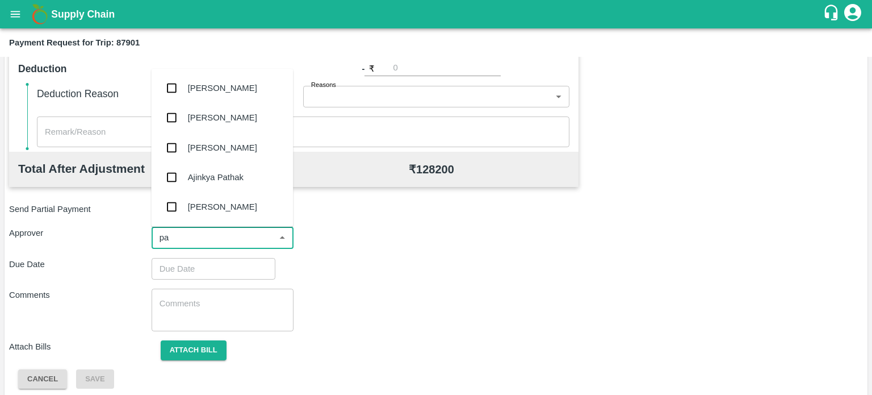
type input "pal"
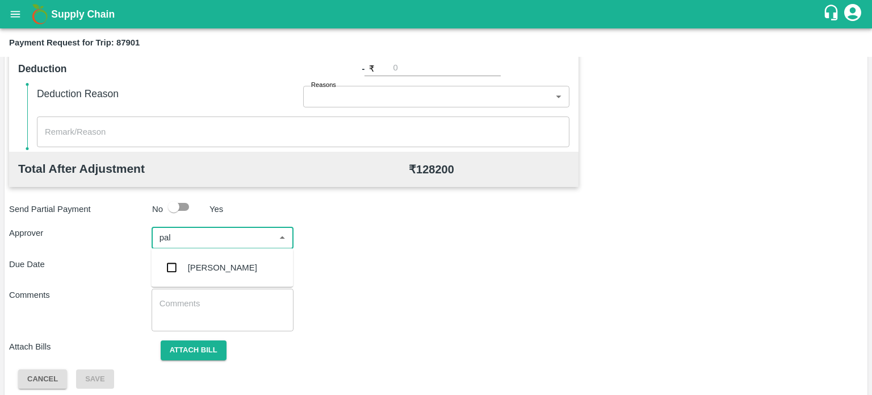
click at [217, 265] on div "[PERSON_NAME]" at bounding box center [222, 267] width 69 height 12
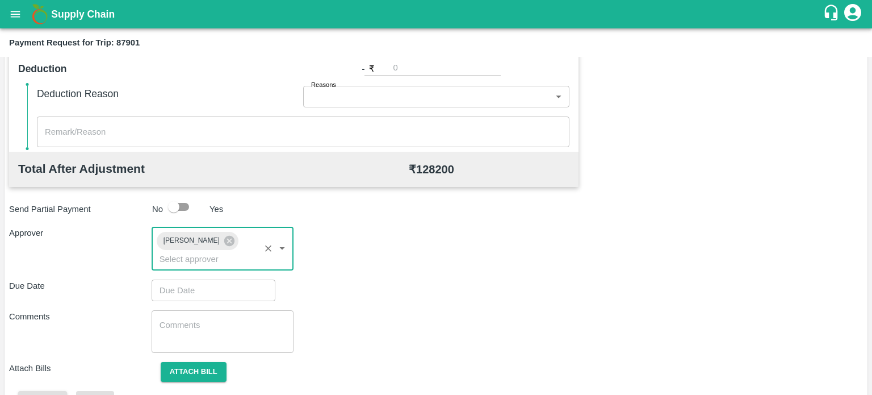
type input "DD/MM/YYYY hh:mm aa"
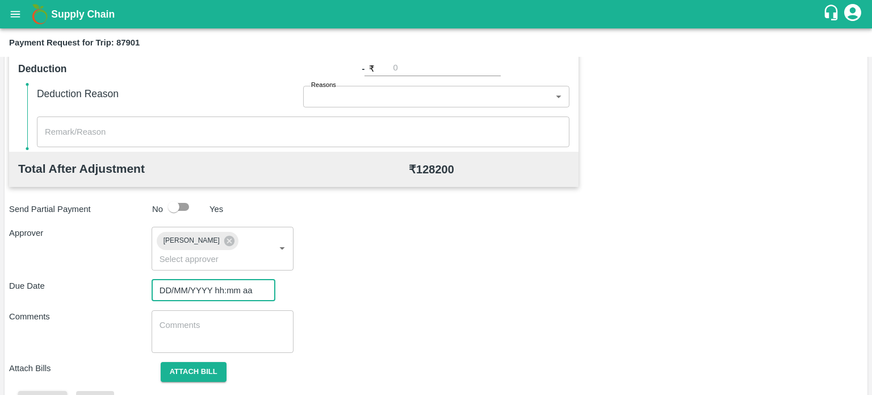
click at [218, 288] on input "DD/MM/YYYY hh:mm aa" at bounding box center [210, 290] width 116 height 22
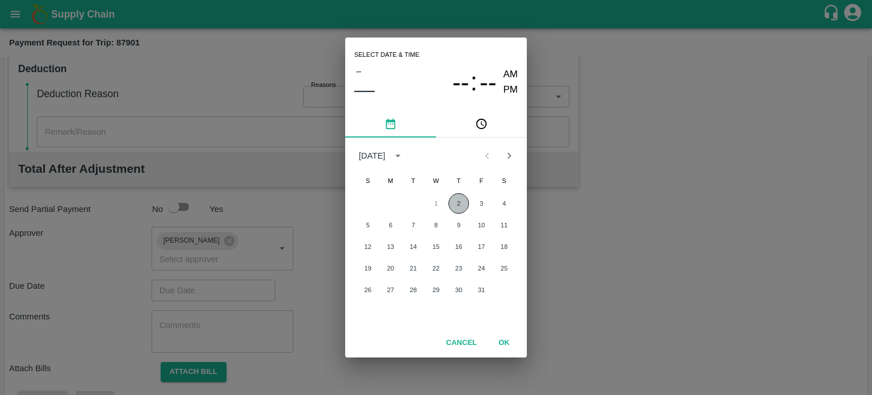
click at [459, 199] on button "2" at bounding box center [459, 203] width 20 height 20
type input "[DATE] 12:00 AM"
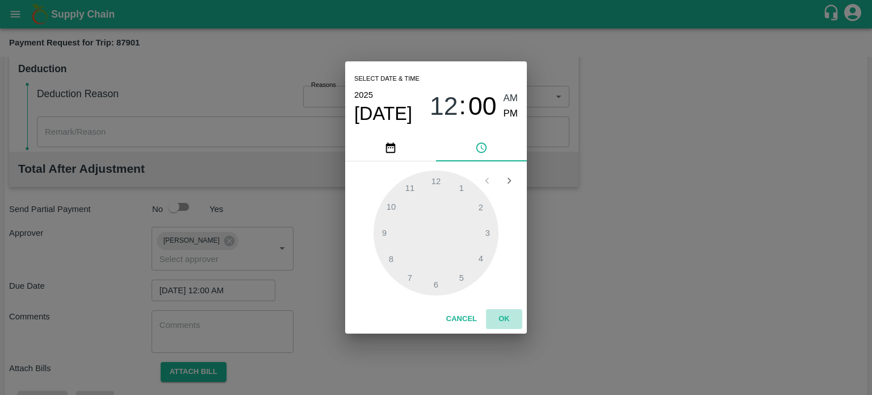
click at [504, 315] on button "OK" at bounding box center [504, 319] width 36 height 20
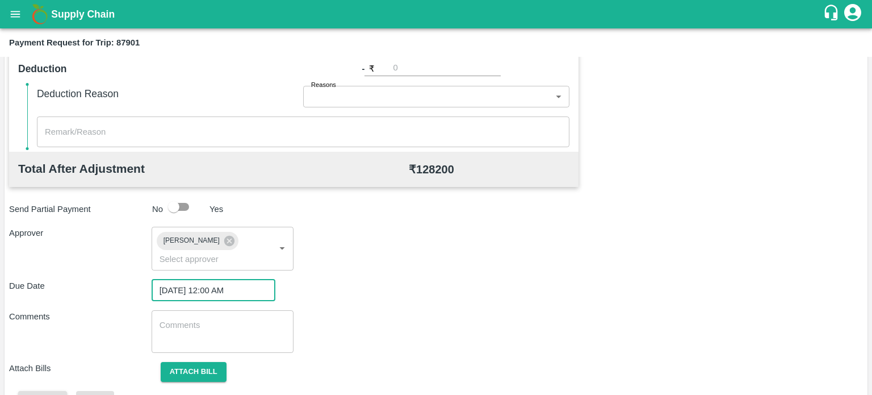
scroll to position [503, 0]
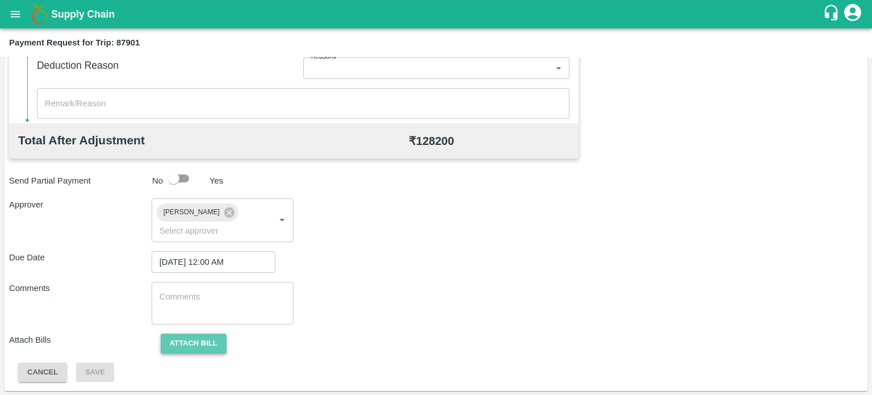
click at [207, 338] on button "Attach bill" at bounding box center [194, 343] width 66 height 20
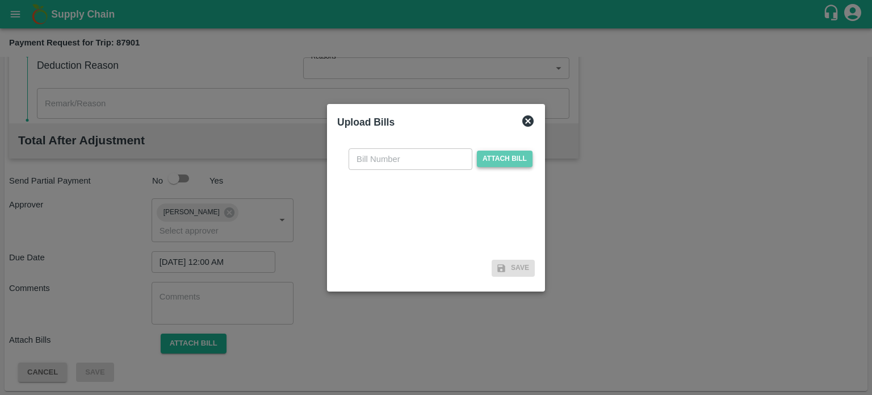
click at [495, 157] on span "Attach bill" at bounding box center [505, 158] width 56 height 16
click at [0, 0] on input "Attach bill" at bounding box center [0, 0] width 0 height 0
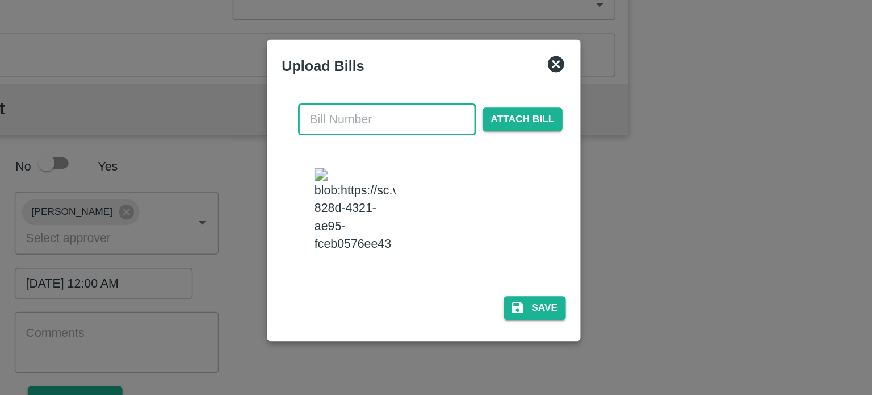
click at [382, 157] on input "text" at bounding box center [411, 148] width 124 height 22
type input "521"
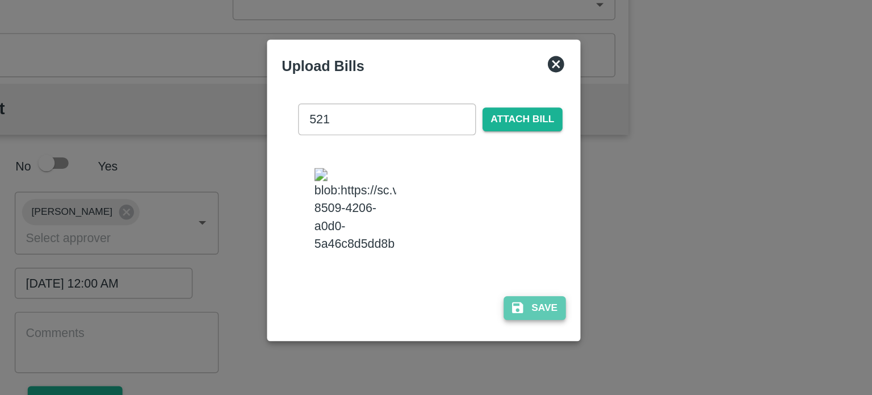
click at [515, 271] on button "Save" at bounding box center [513, 279] width 43 height 16
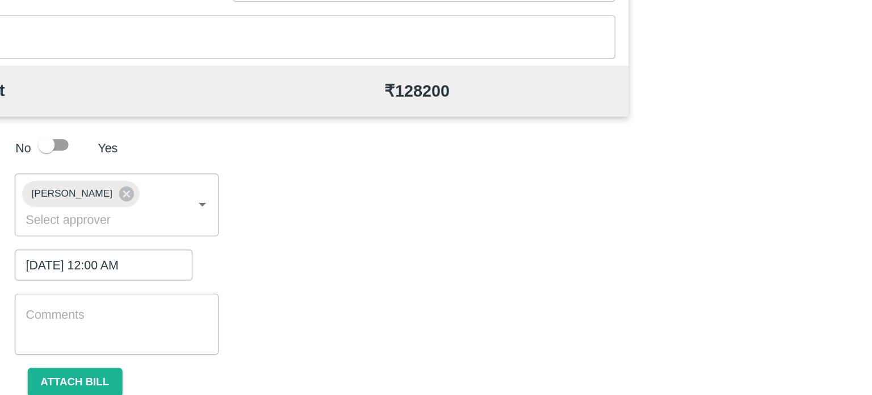
scroll to position [543, 0]
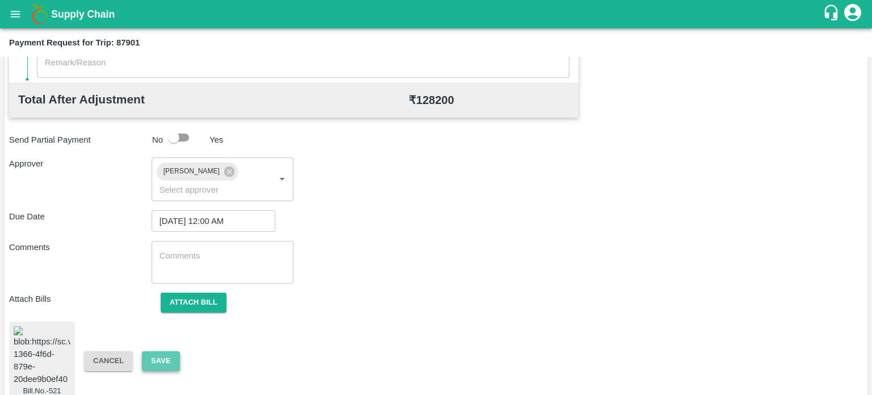
click at [161, 351] on button "Save" at bounding box center [160, 361] width 37 height 20
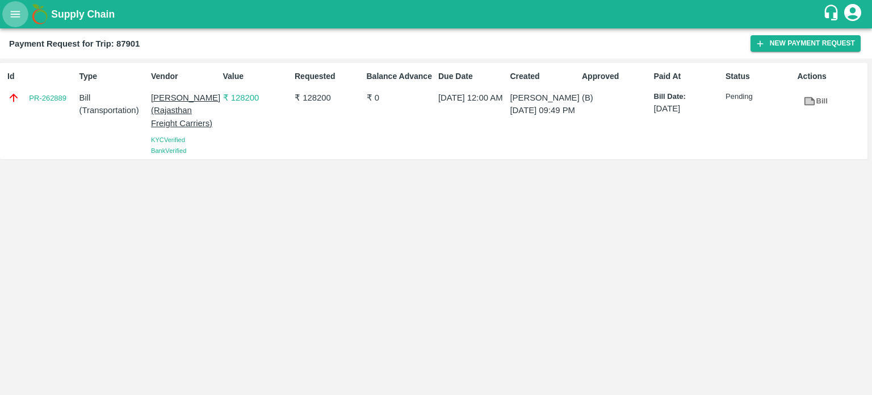
click at [16, 16] on icon "open drawer" at bounding box center [15, 14] width 12 height 12
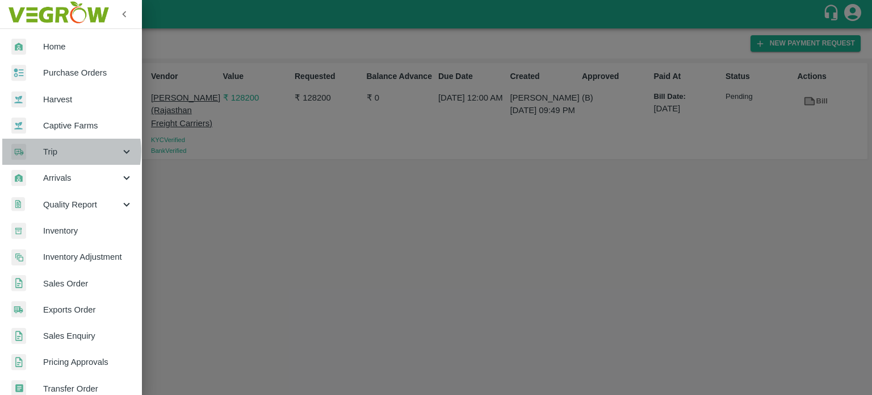
click at [64, 151] on span "Trip" at bounding box center [81, 151] width 77 height 12
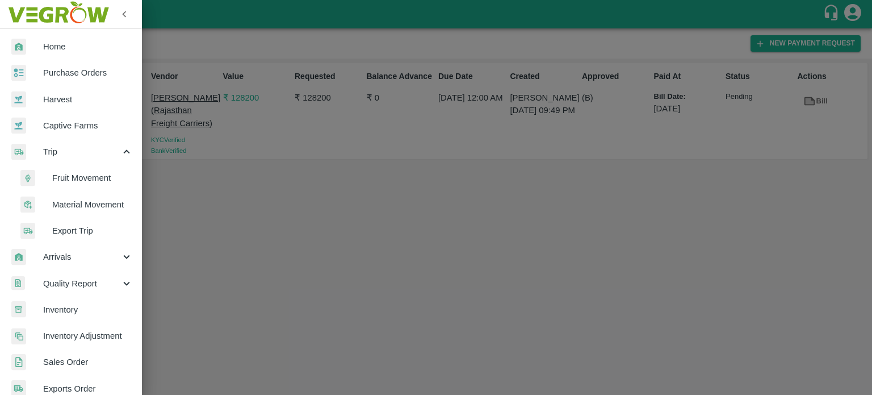
click at [87, 182] on span "Fruit Movement" at bounding box center [92, 178] width 81 height 12
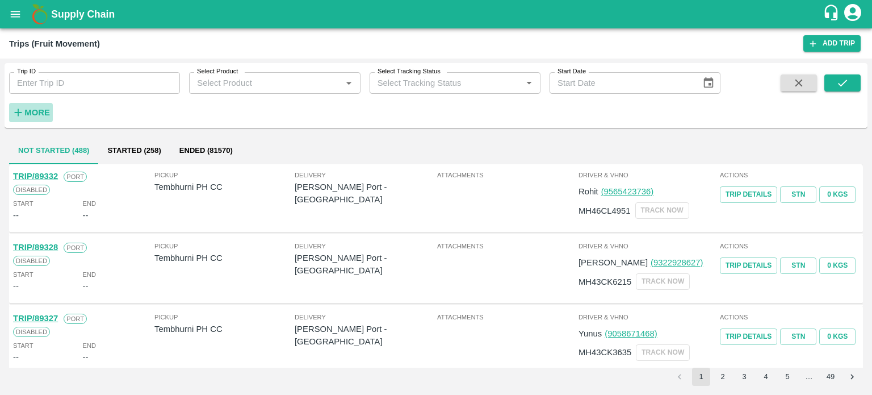
click at [35, 112] on strong "More" at bounding box center [37, 112] width 26 height 9
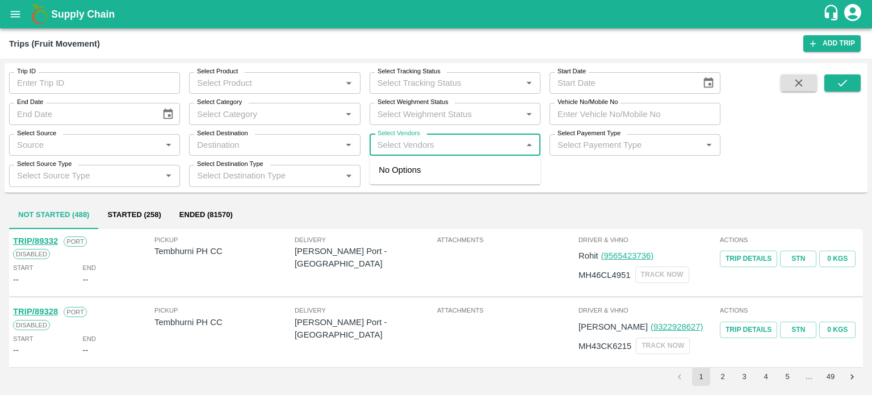
click at [435, 147] on input "Select Vendors" at bounding box center [445, 144] width 145 height 15
type input "hanif"
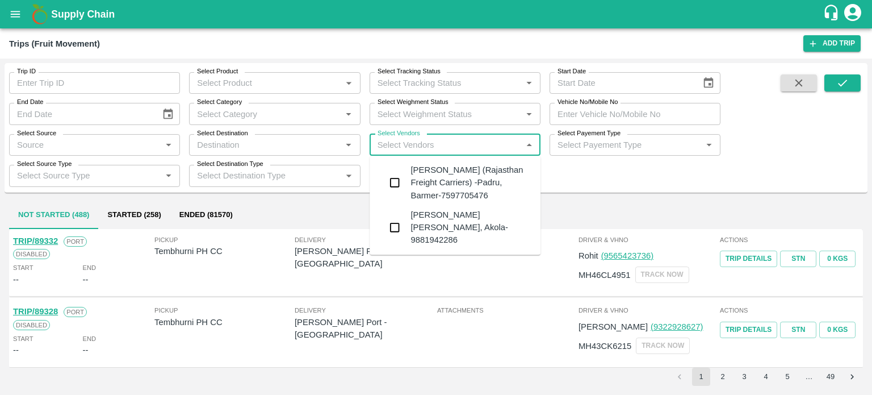
click at [429, 176] on div "[PERSON_NAME] (Rajasthan Freight Carriers) -Padru, Barmer-7597705476" at bounding box center [471, 183] width 121 height 38
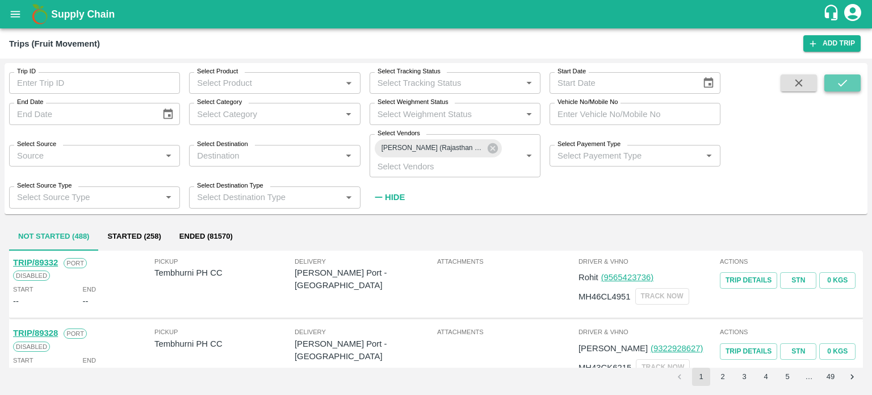
click at [840, 78] on icon "submit" at bounding box center [842, 83] width 12 height 12
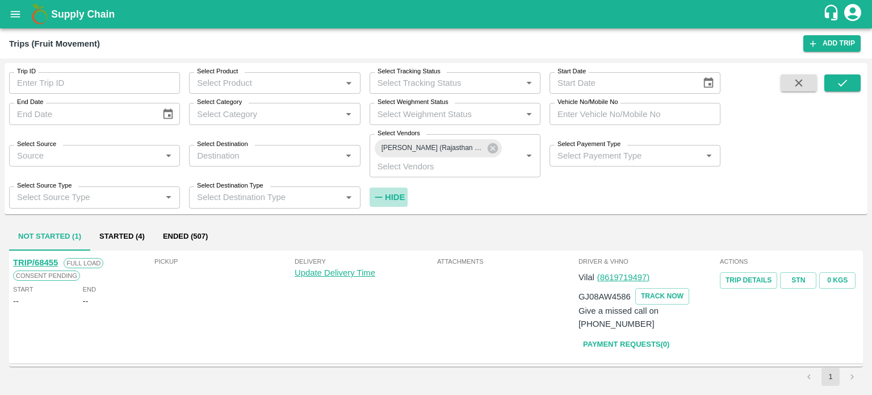
click at [395, 197] on strong "Hide" at bounding box center [395, 197] width 20 height 9
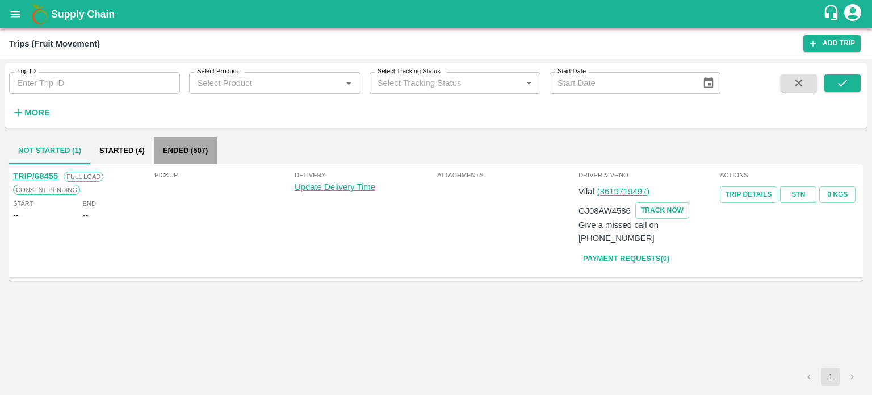
click at [182, 145] on button "Ended (507)" at bounding box center [185, 150] width 63 height 27
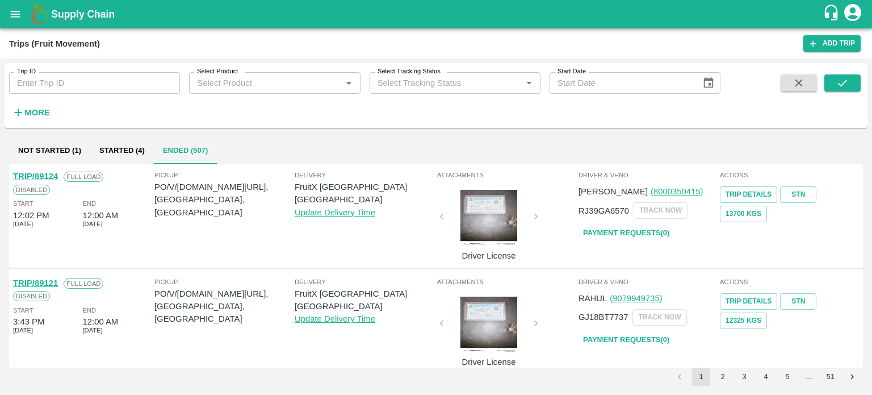
click at [695, 338] on div "RAHUL (9079949735) GJ18BT7737 TRACK NOW Payment Requests( 0 )" at bounding box center [648, 318] width 139 height 62
